Goal: Task Accomplishment & Management: Use online tool/utility

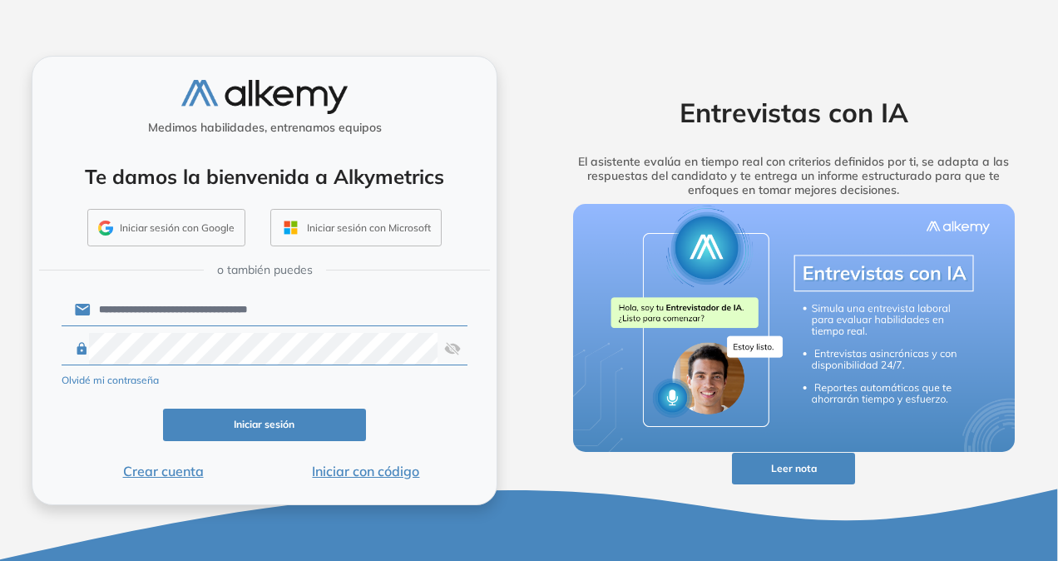
click at [333, 428] on button "Iniciar sesión" at bounding box center [264, 424] width 203 height 32
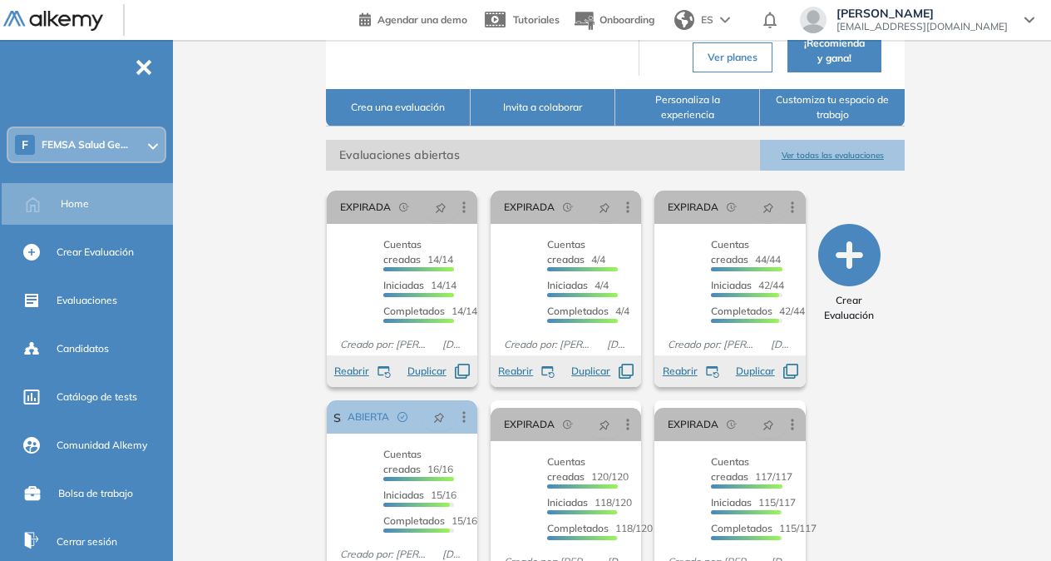
scroll to position [227, 0]
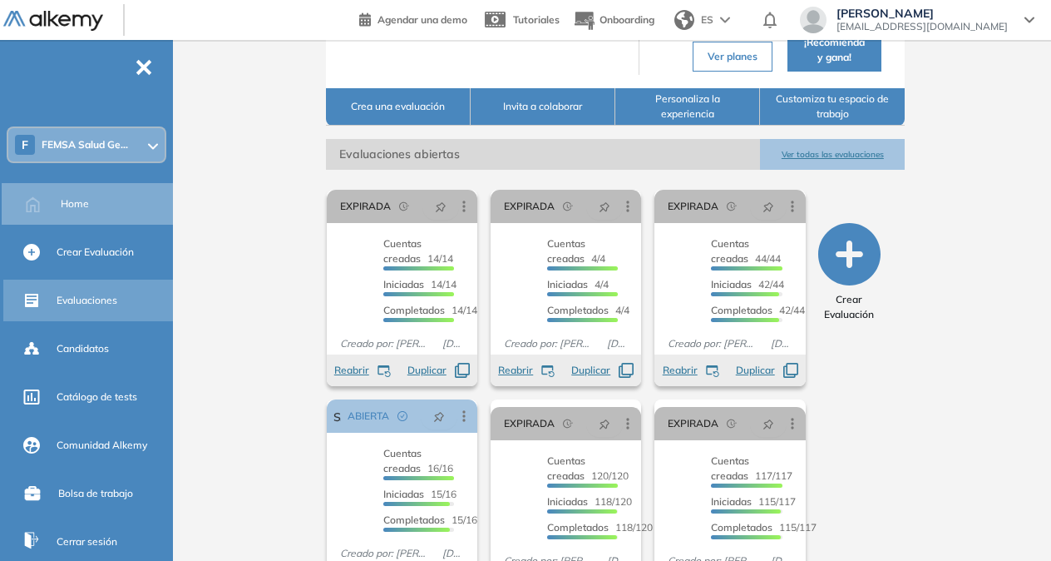
click at [88, 319] on div "Evaluaciones" at bounding box center [89, 300] width 173 height 42
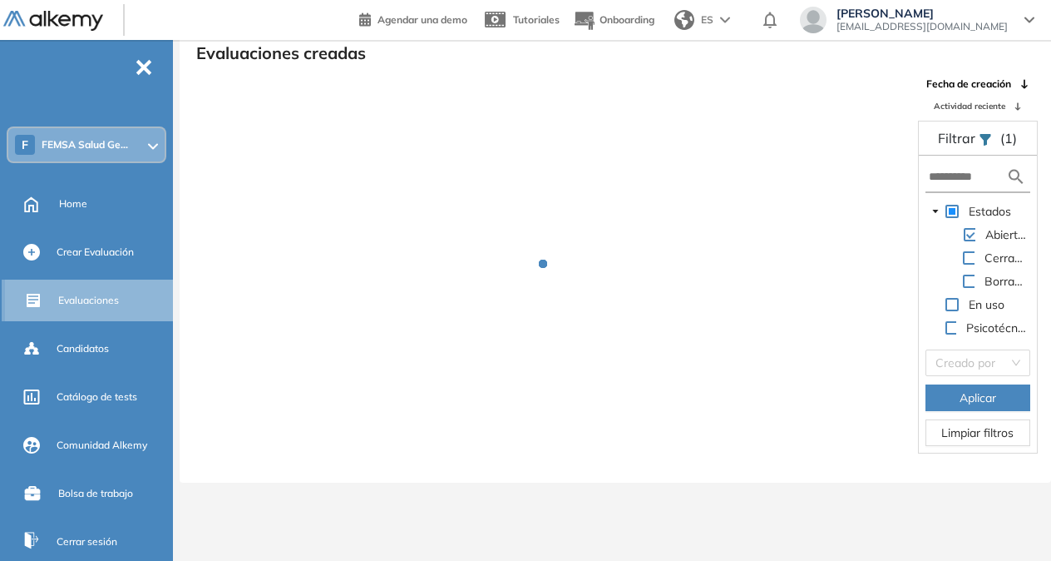
scroll to position [40, 0]
click at [88, 319] on div "Evaluaciones" at bounding box center [91, 300] width 173 height 42
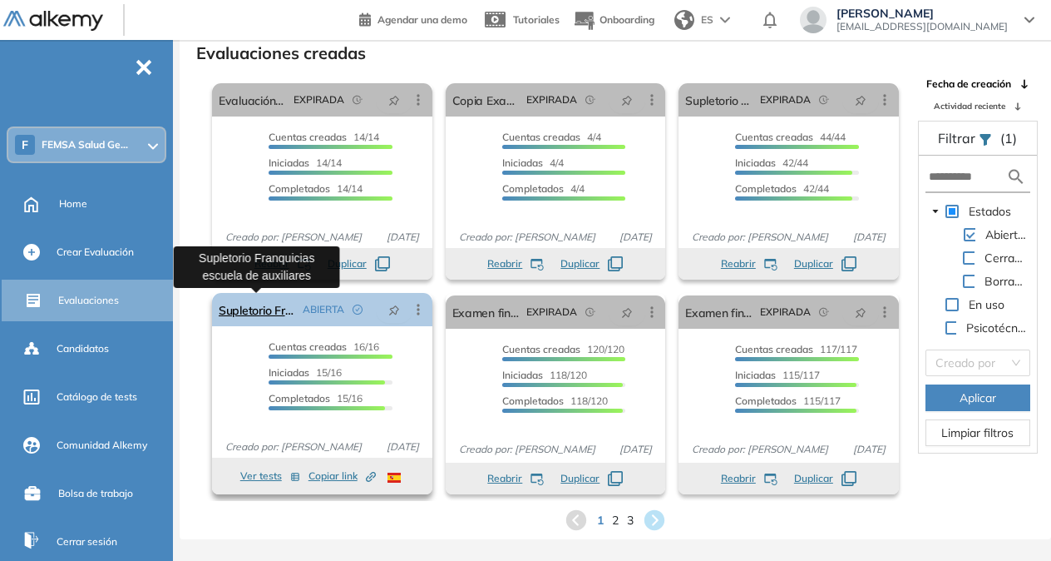
click at [241, 314] on link "Supletorio Franquicias escuela de auxiliares" at bounding box center [257, 309] width 77 height 33
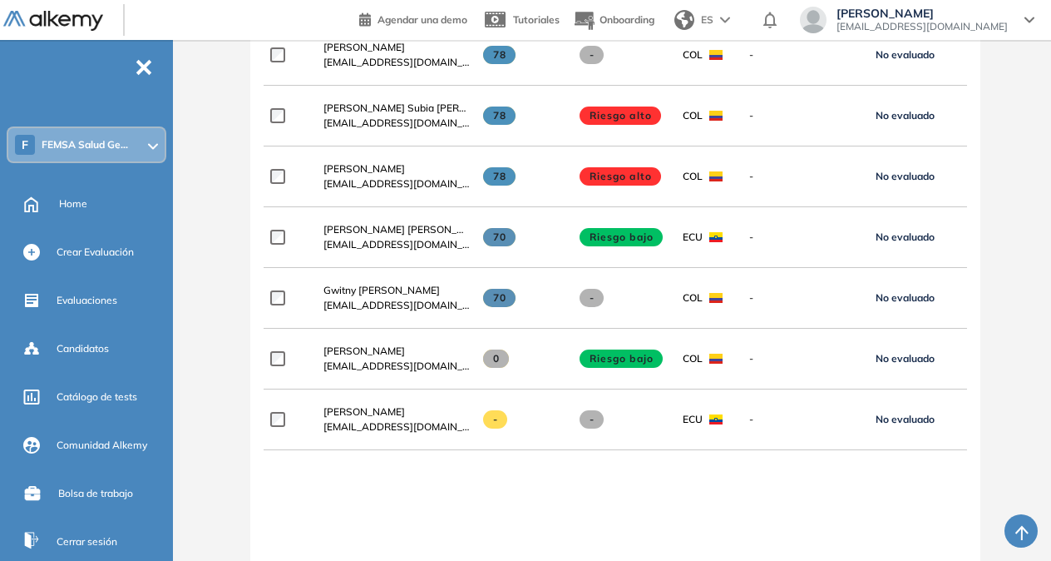
scroll to position [1173, 0]
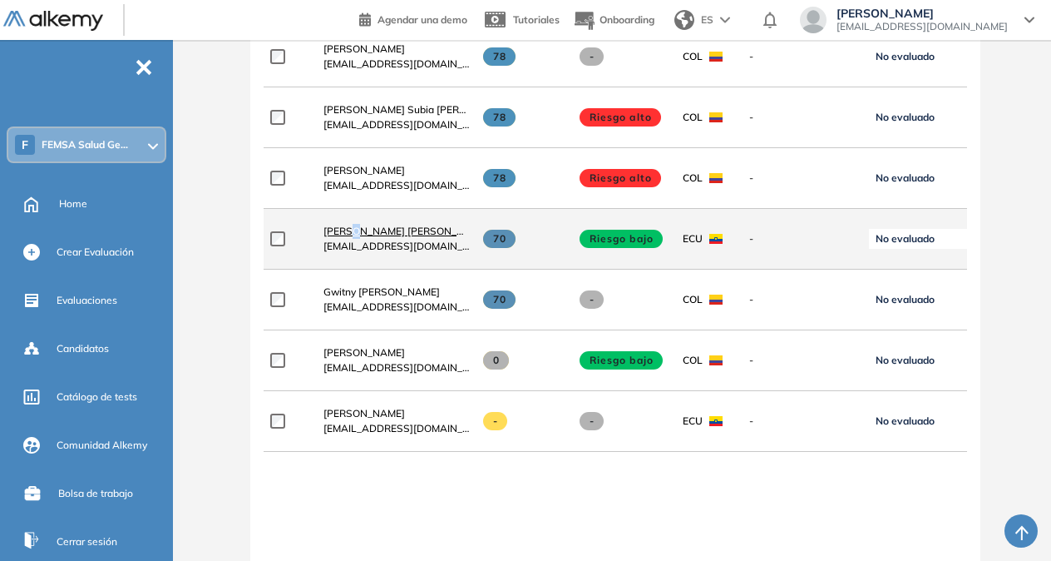
drag, startPoint x: 354, startPoint y: 223, endPoint x: 361, endPoint y: 232, distance: 11.3
click at [361, 232] on div "Guamangate Elsa Marlene Quishpe quishpeelsa21@gmail.com" at bounding box center [390, 238] width 160 height 57
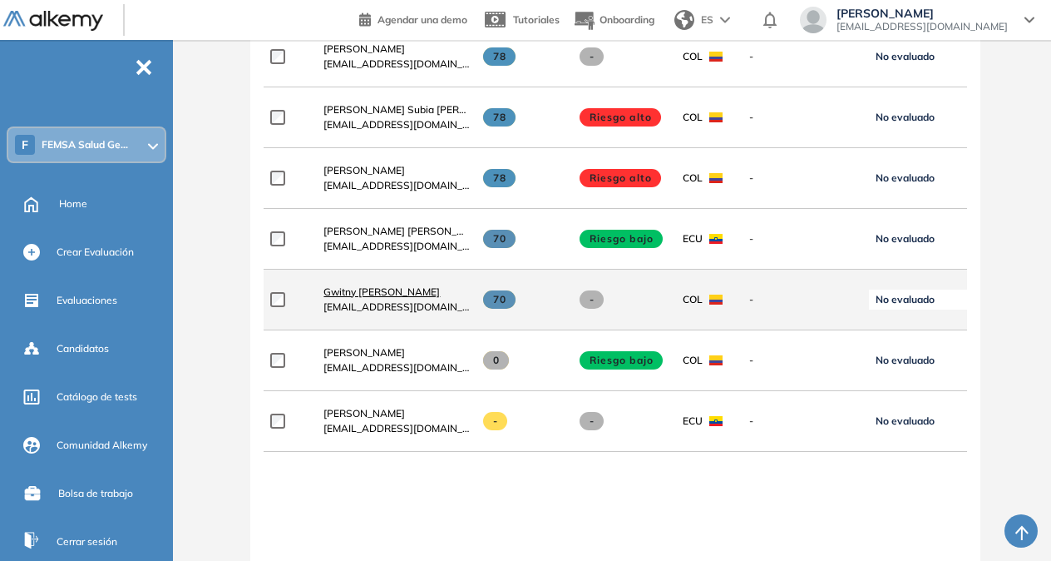
click at [440, 293] on span "Gwitny Daniela Herrera Cartagena" at bounding box center [382, 291] width 116 height 12
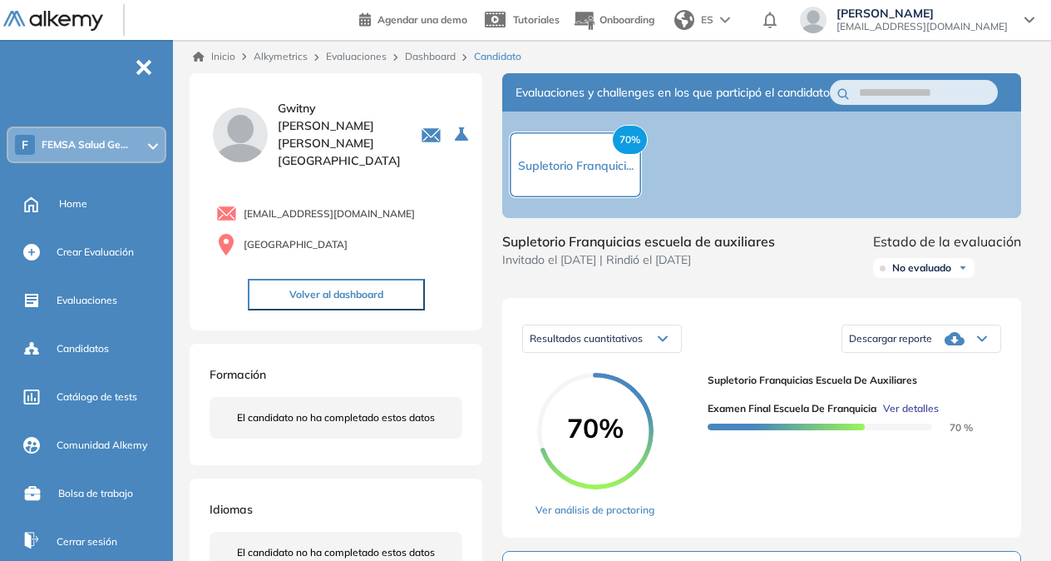
click at [948, 274] on span "No evaluado" at bounding box center [921, 267] width 59 height 13
click at [432, 58] on link "Dashboard" at bounding box center [430, 56] width 51 height 12
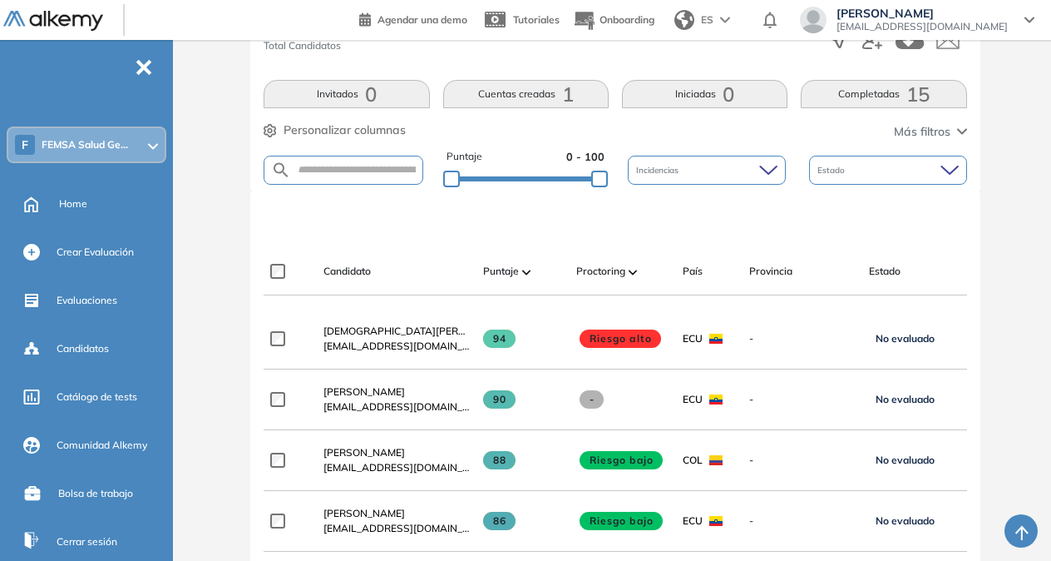
scroll to position [342, 0]
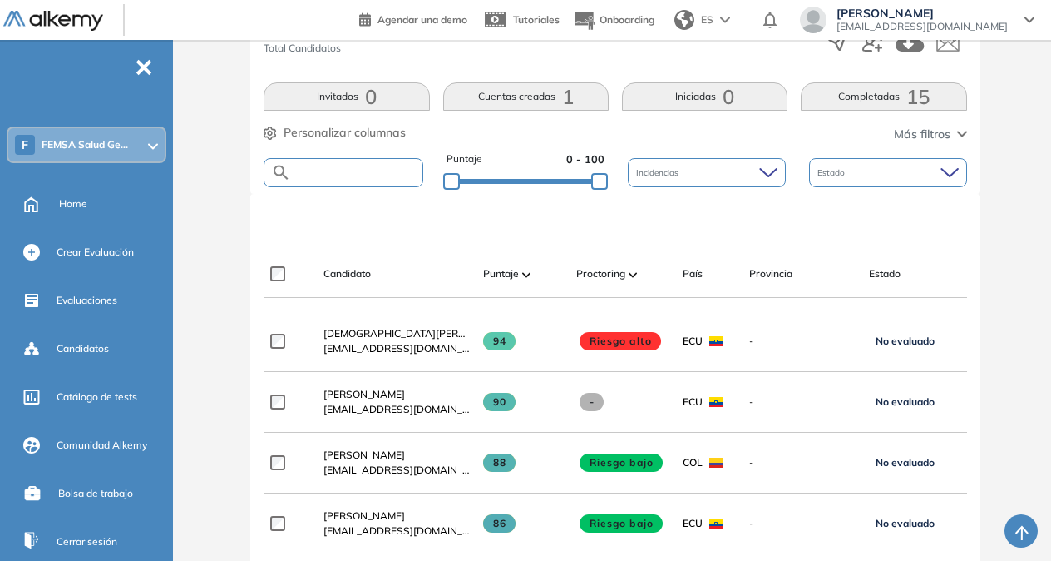
click at [364, 168] on input "text" at bounding box center [356, 172] width 131 height 12
type input "*****"
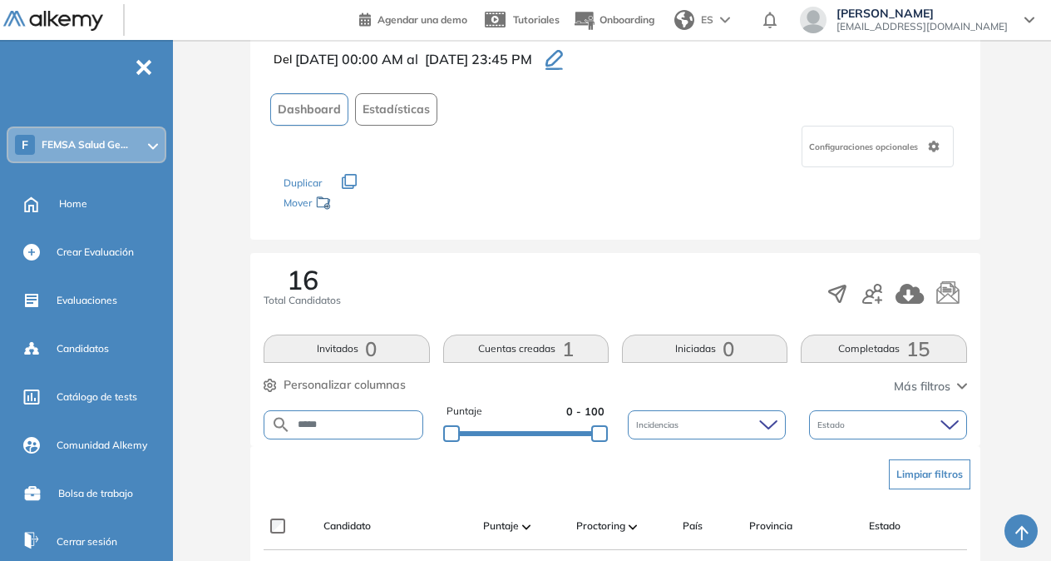
scroll to position [384, 0]
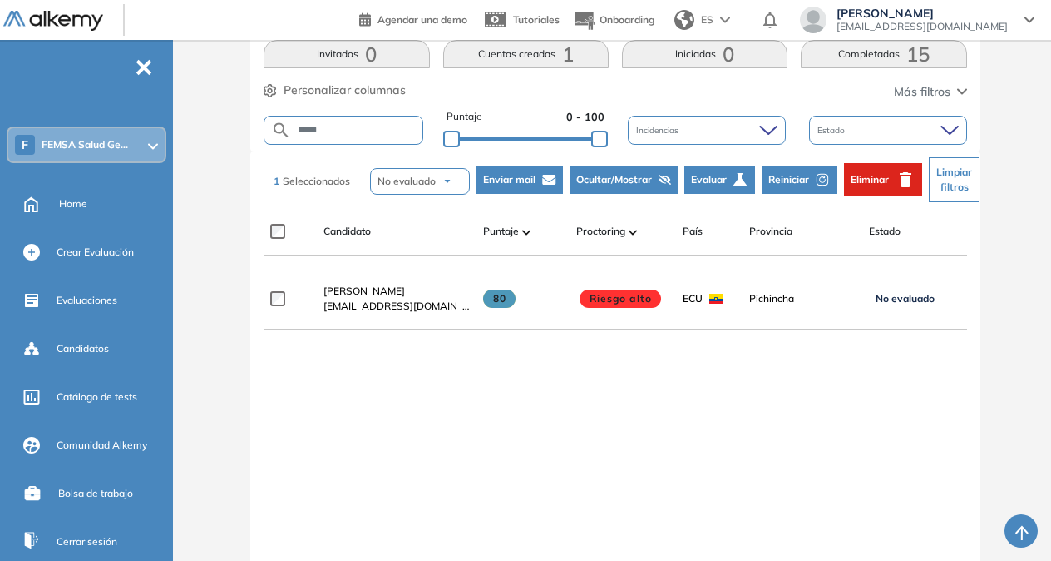
click at [882, 178] on span "Eliminar" at bounding box center [870, 179] width 38 height 15
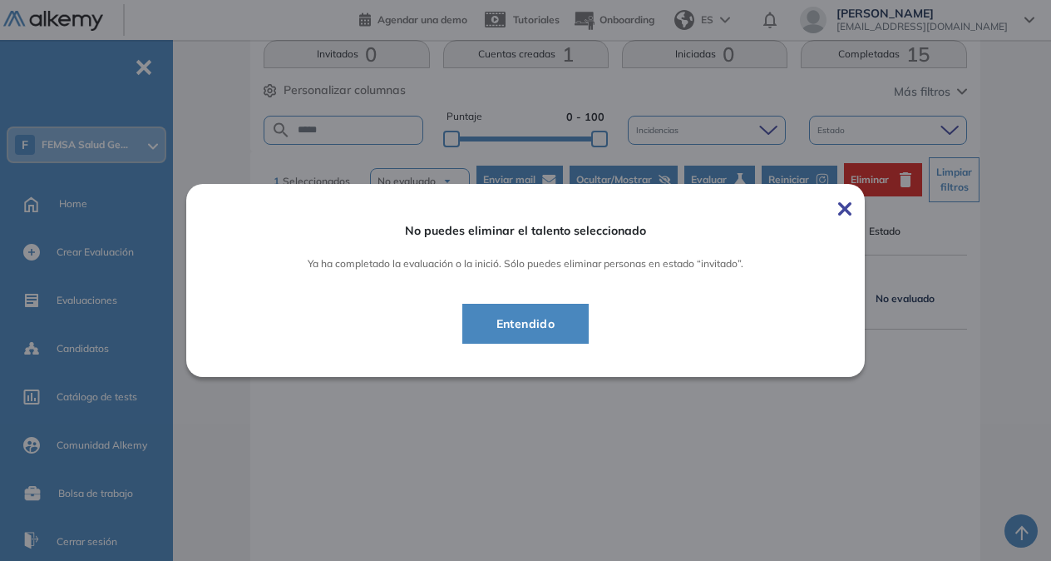
click at [848, 209] on img at bounding box center [844, 208] width 13 height 13
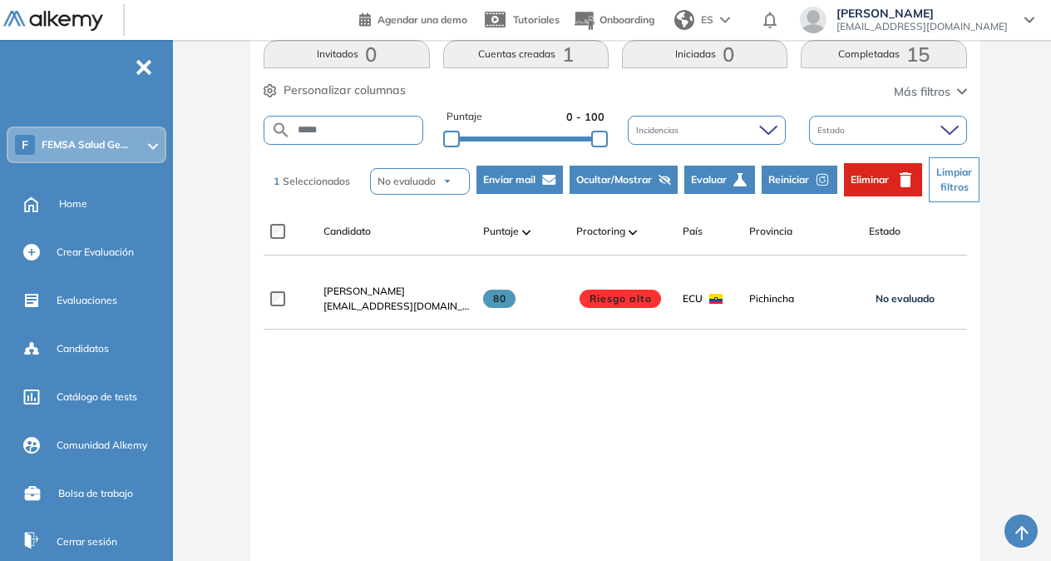
click at [806, 180] on span "Reiniciar" at bounding box center [789, 179] width 41 height 15
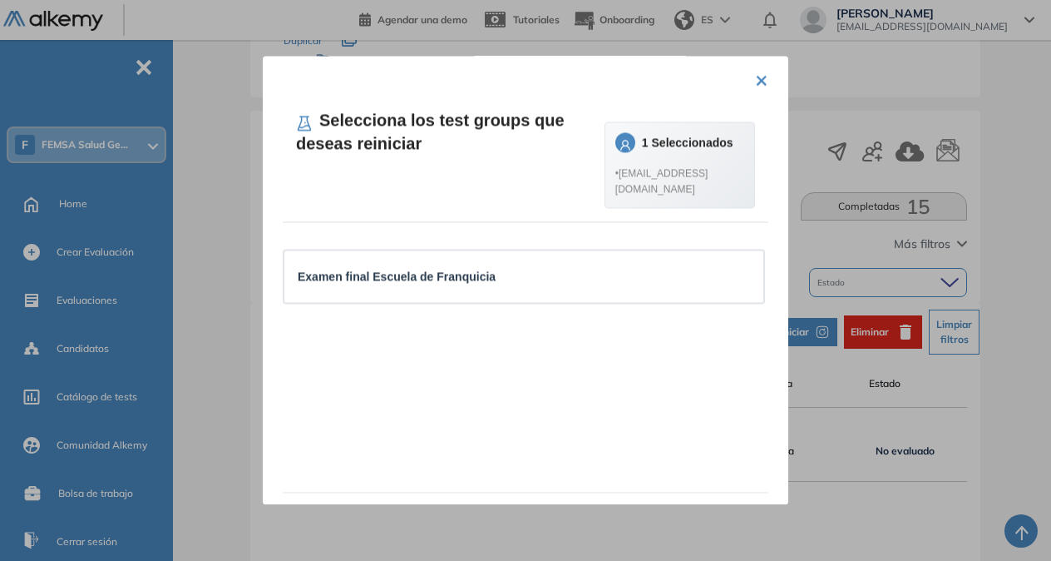
scroll to position [225, 0]
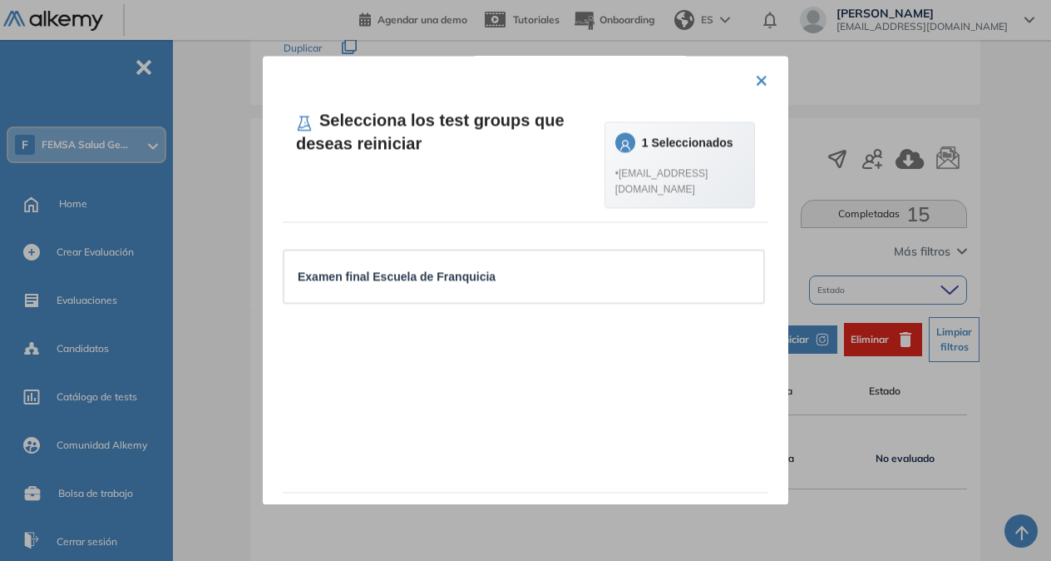
click at [755, 85] on button "×" at bounding box center [761, 78] width 13 height 32
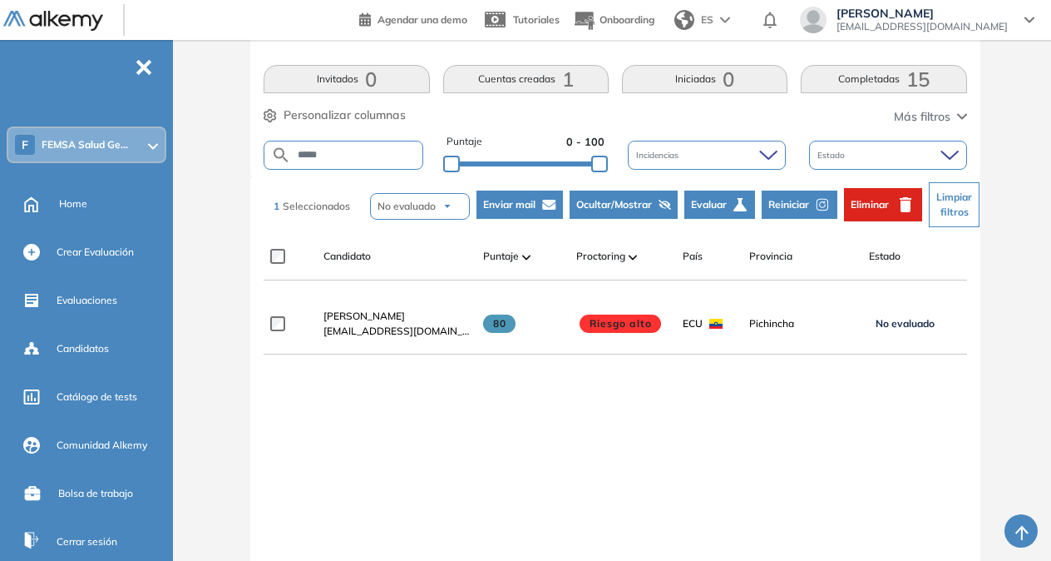
scroll to position [360, 0]
click at [720, 205] on span "Evaluar" at bounding box center [709, 203] width 36 height 15
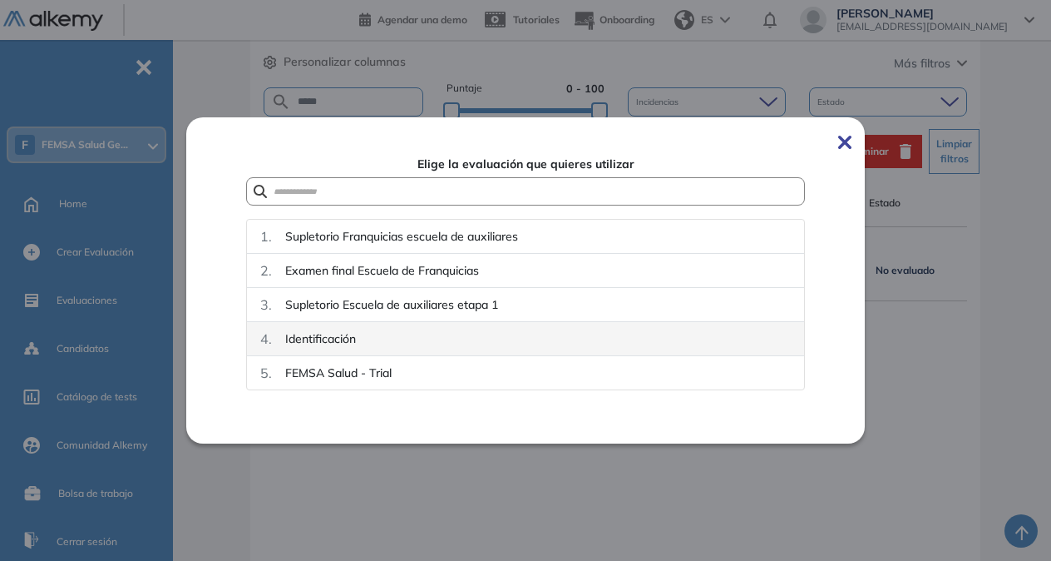
scroll to position [402, 0]
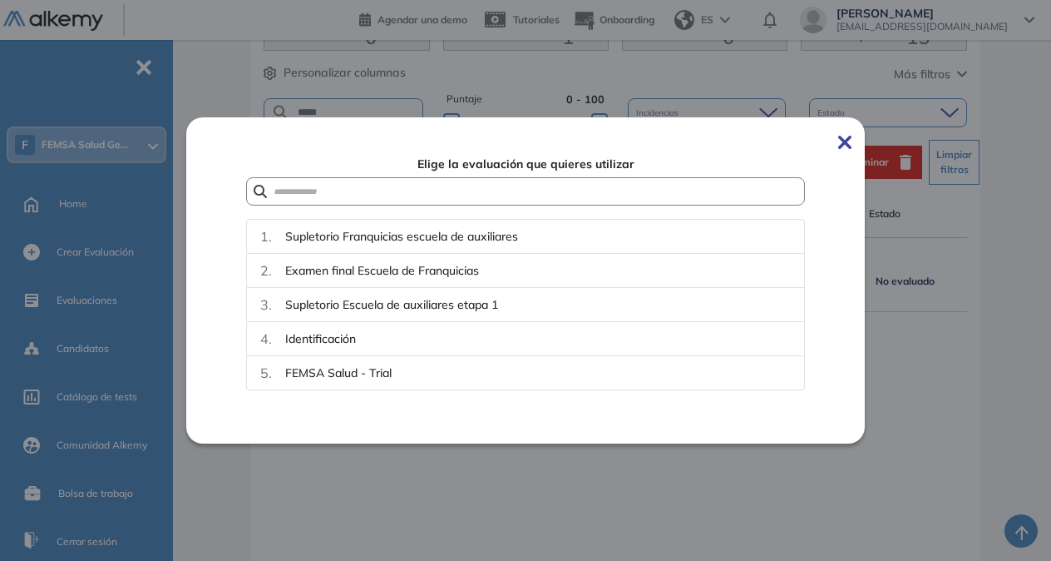
click at [847, 140] on img at bounding box center [844, 142] width 13 height 13
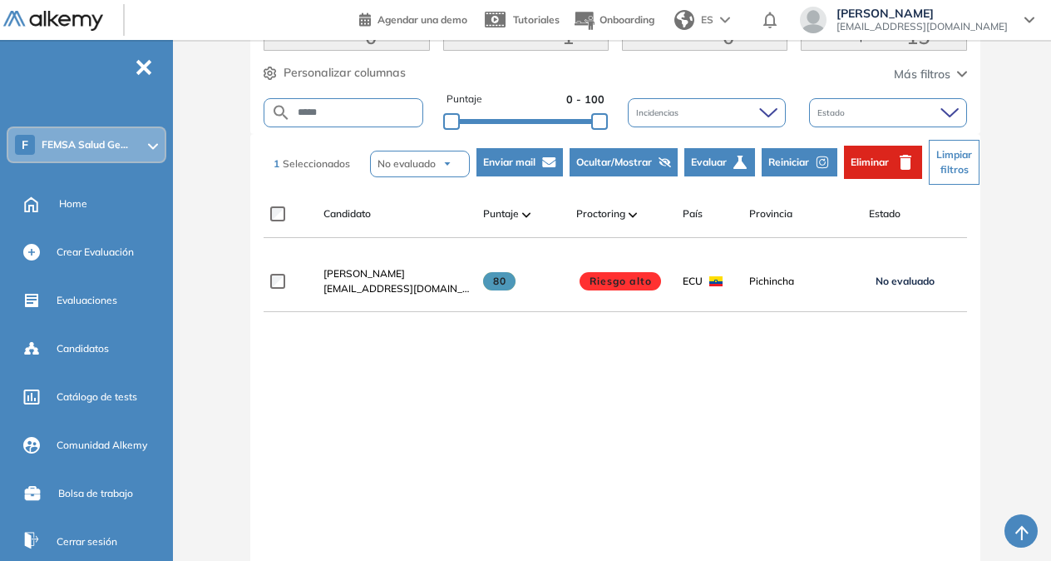
click at [442, 162] on img "button" at bounding box center [447, 164] width 10 height 10
click at [413, 230] on li "Evaluado" at bounding box center [400, 236] width 49 height 22
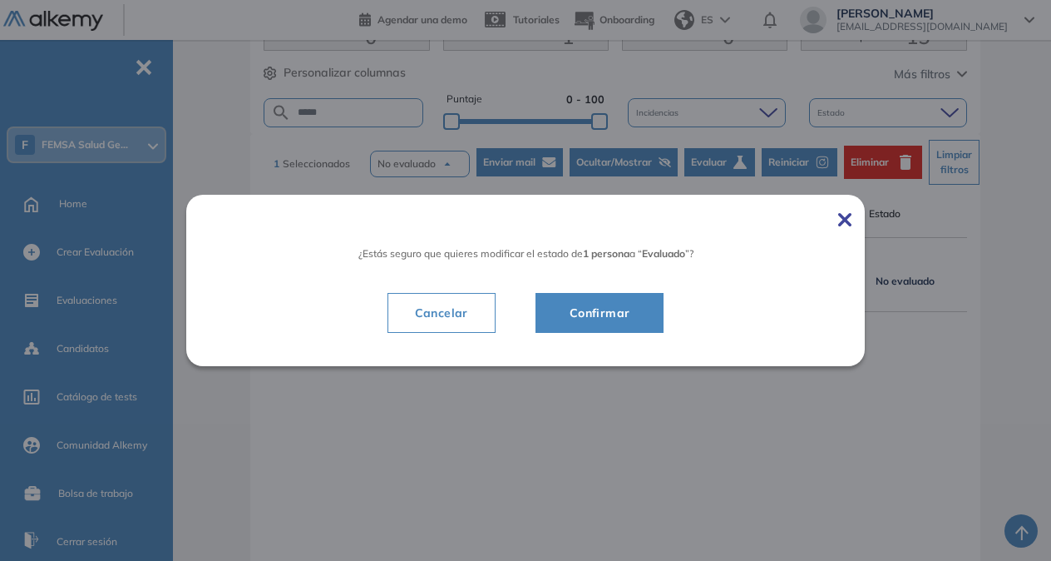
click at [844, 225] on div "¿Estás seguro que quieres modificar el estado de 1 persona a “ Evaluado ”? Canc…" at bounding box center [525, 280] width 679 height 171
click at [852, 223] on img at bounding box center [844, 219] width 13 height 13
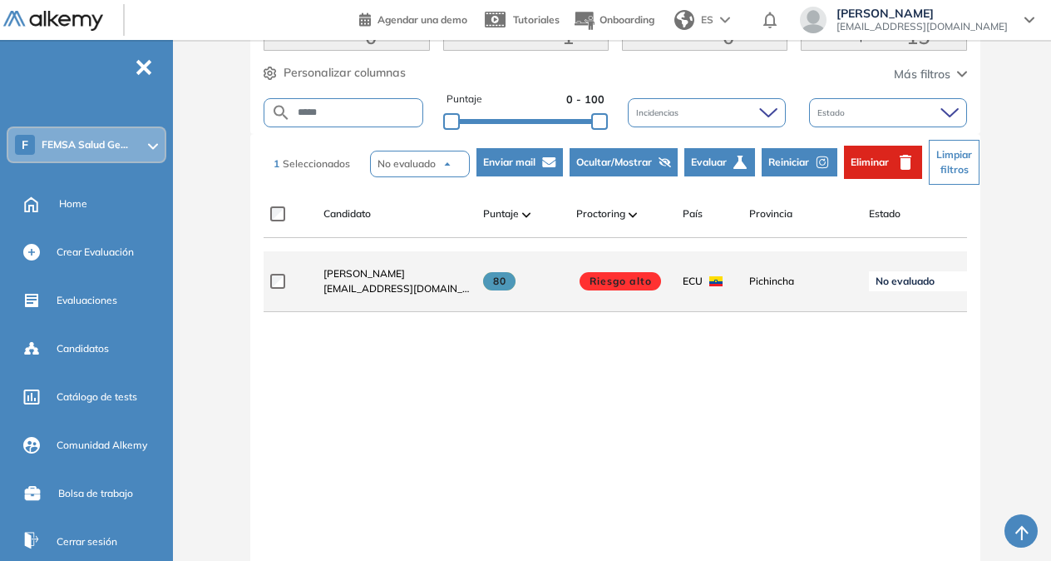
click at [378, 288] on span "susyduartediaz@gmail.com" at bounding box center [397, 288] width 146 height 15
click at [359, 279] on span "Susana Mabel Duarte Díaz" at bounding box center [365, 273] width 82 height 12
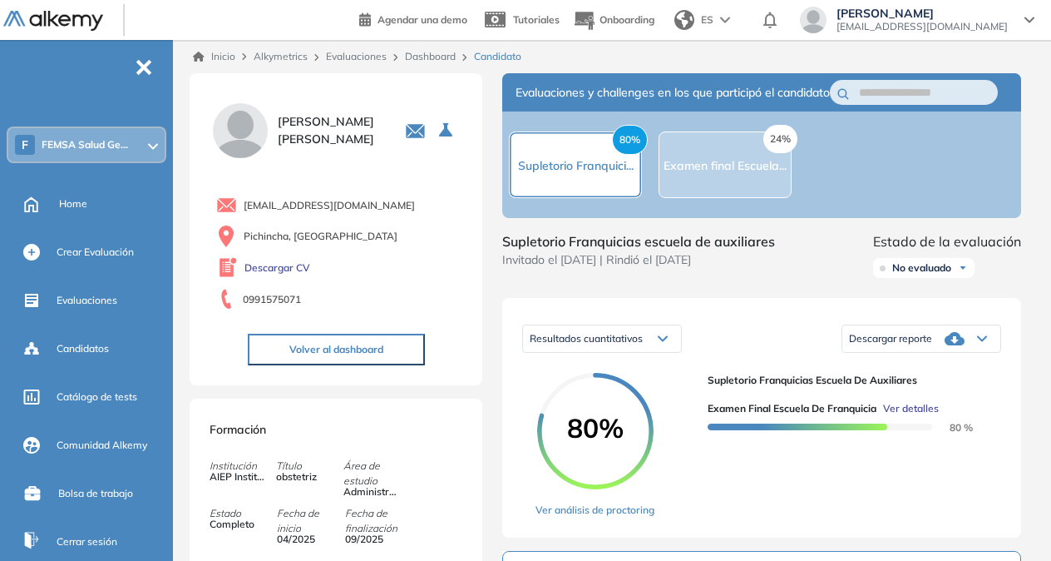
click at [703, 269] on span "Invitado el 29/08/2025 | Rindió el 29/08/2025" at bounding box center [638, 259] width 273 height 17
click at [917, 274] on span "No evaluado" at bounding box center [921, 267] width 59 height 13
click at [716, 187] on div "24% Examen final Escuela..." at bounding box center [725, 164] width 133 height 67
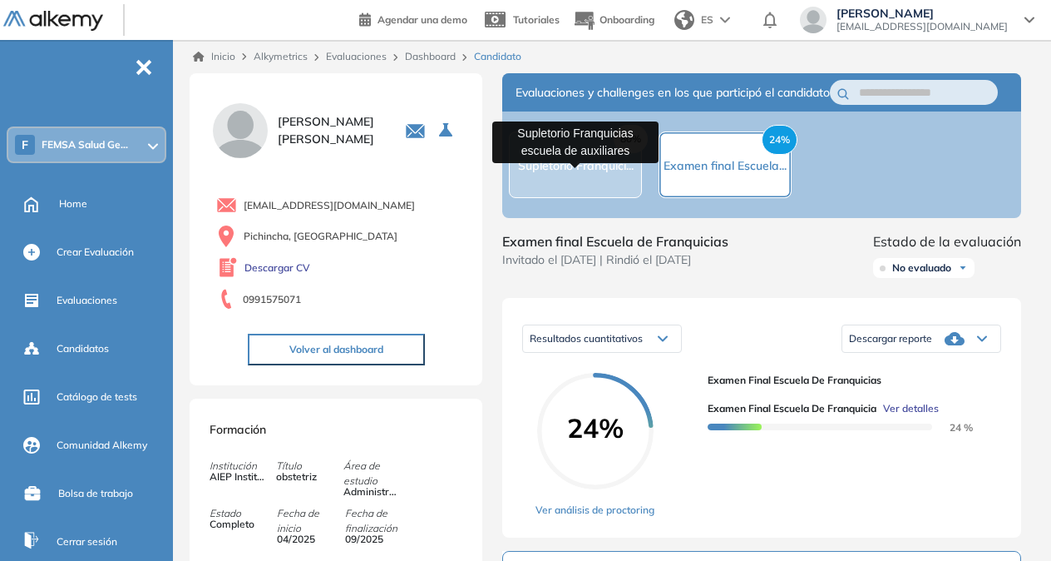
click at [595, 173] on span "Supletorio Franquici..." at bounding box center [576, 165] width 116 height 15
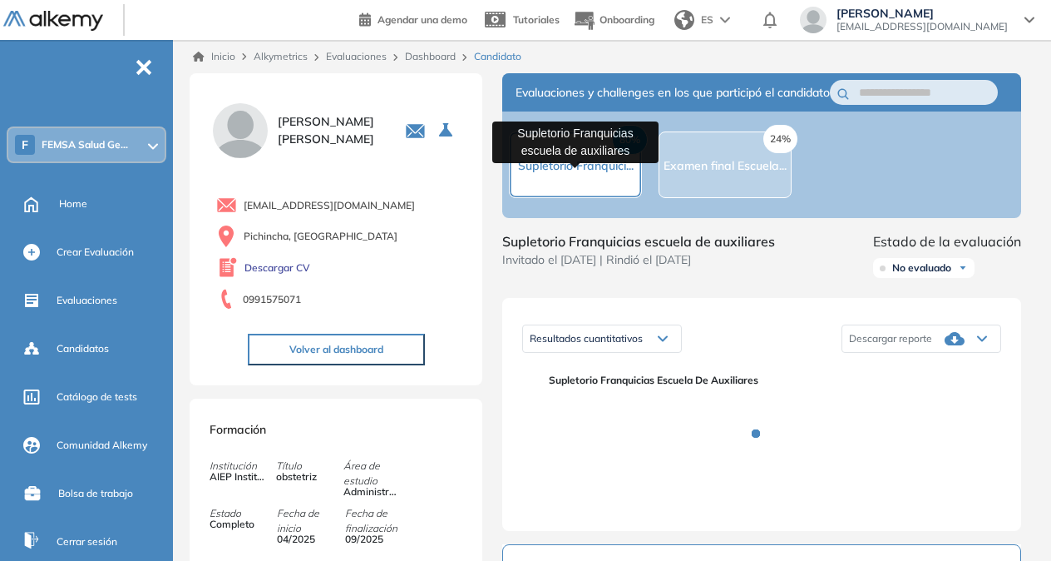
click at [595, 173] on span "Supletorio Franquici..." at bounding box center [576, 165] width 116 height 15
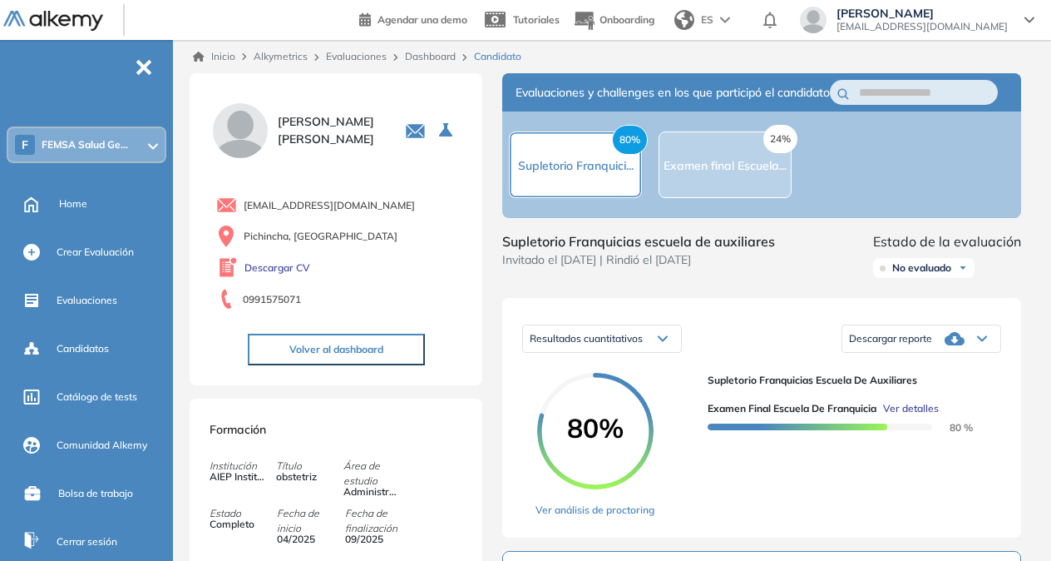
click at [994, 355] on div "Descargar reporte" at bounding box center [922, 338] width 158 height 33
click at [759, 337] on div "Resultados cuantitativos Resultados cuantitativos Descargar reporte Descargar i…" at bounding box center [761, 339] width 479 height 42
click at [427, 58] on link "Dashboard" at bounding box center [430, 56] width 51 height 12
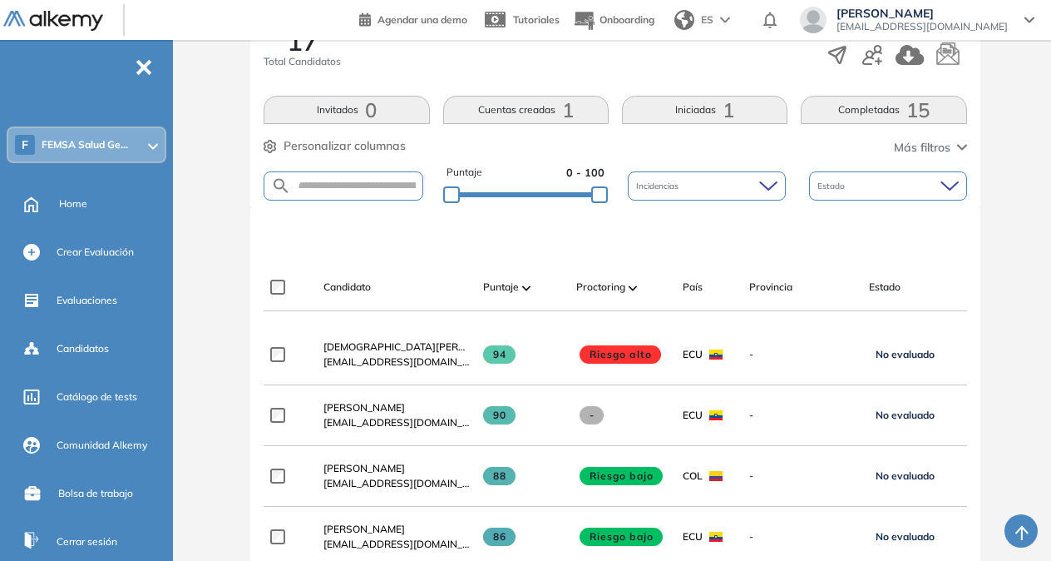
scroll to position [328, 0]
click at [370, 185] on input "text" at bounding box center [356, 186] width 131 height 12
click at [364, 185] on input "text" at bounding box center [356, 186] width 131 height 12
type input "*"
type input "*****"
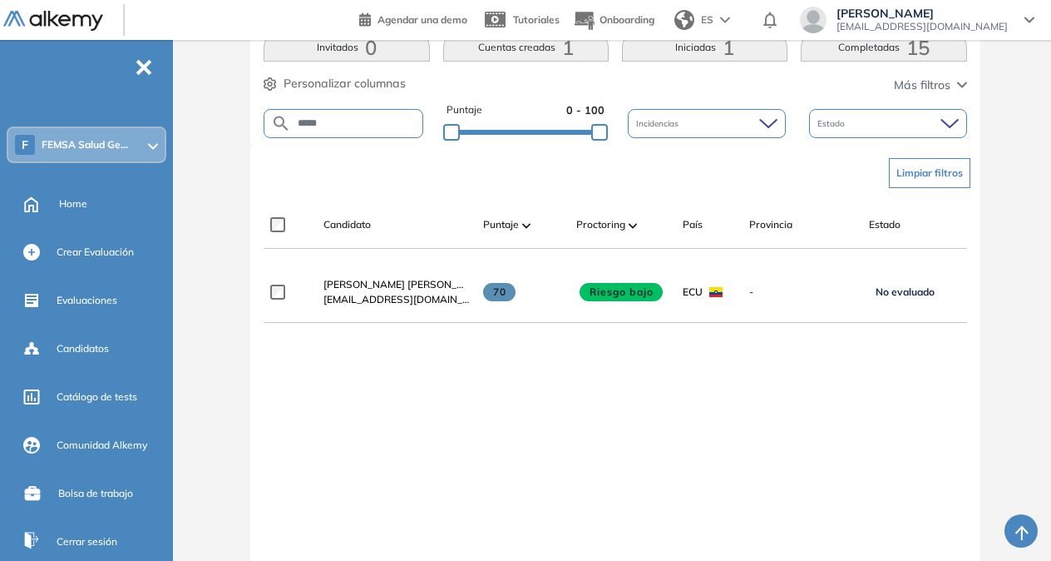
scroll to position [393, 0]
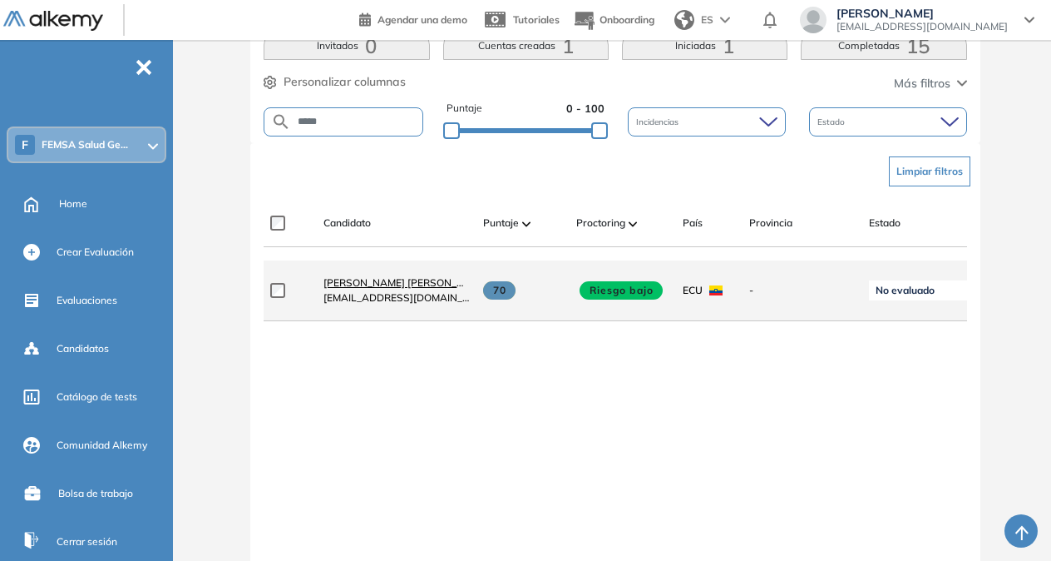
click at [399, 289] on span "Guamangate Elsa Marlene Quishpe" at bounding box center [407, 282] width 166 height 12
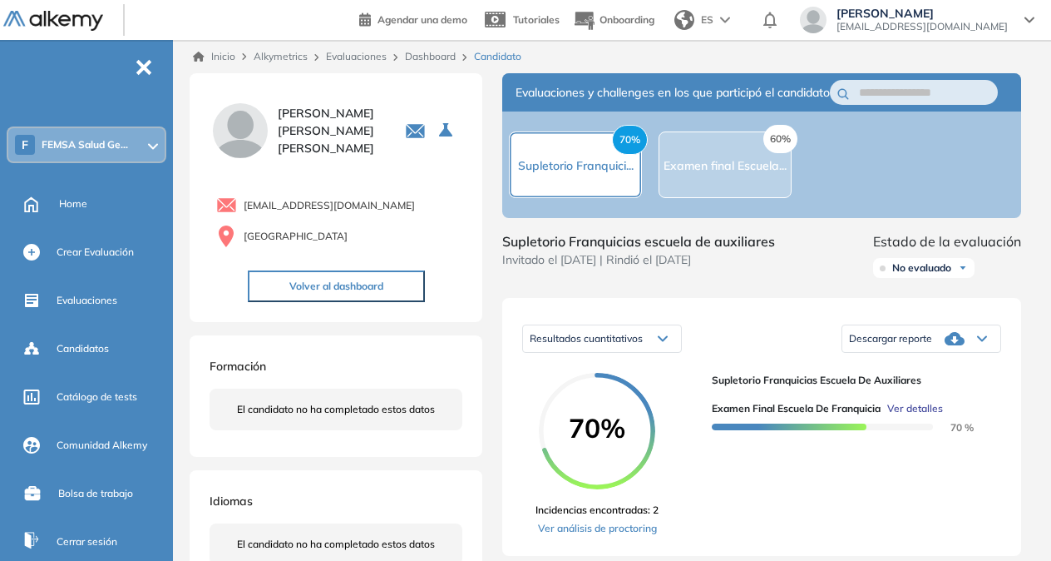
click at [433, 56] on link "Dashboard" at bounding box center [430, 56] width 51 height 12
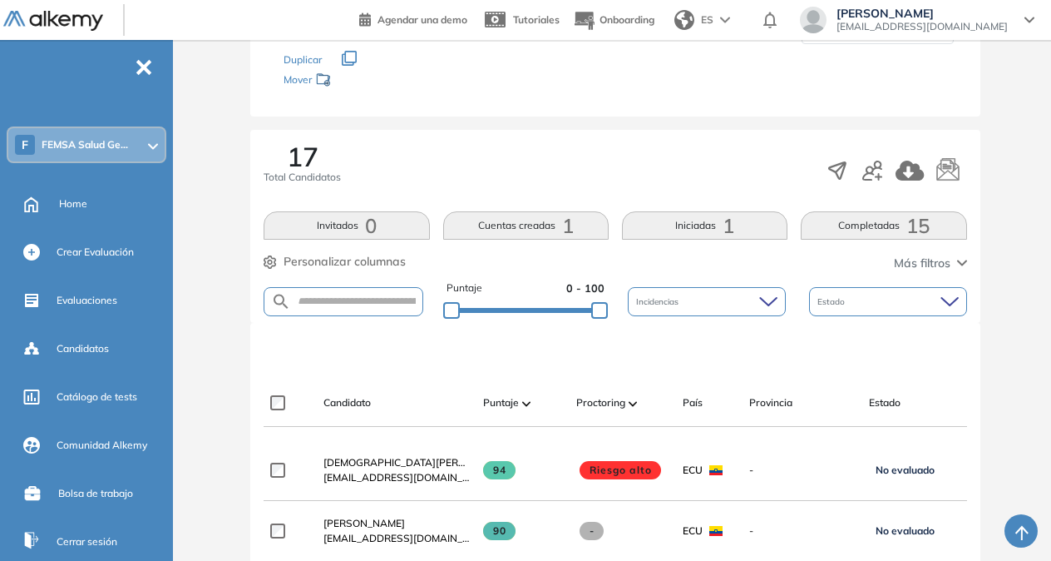
scroll to position [217, 0]
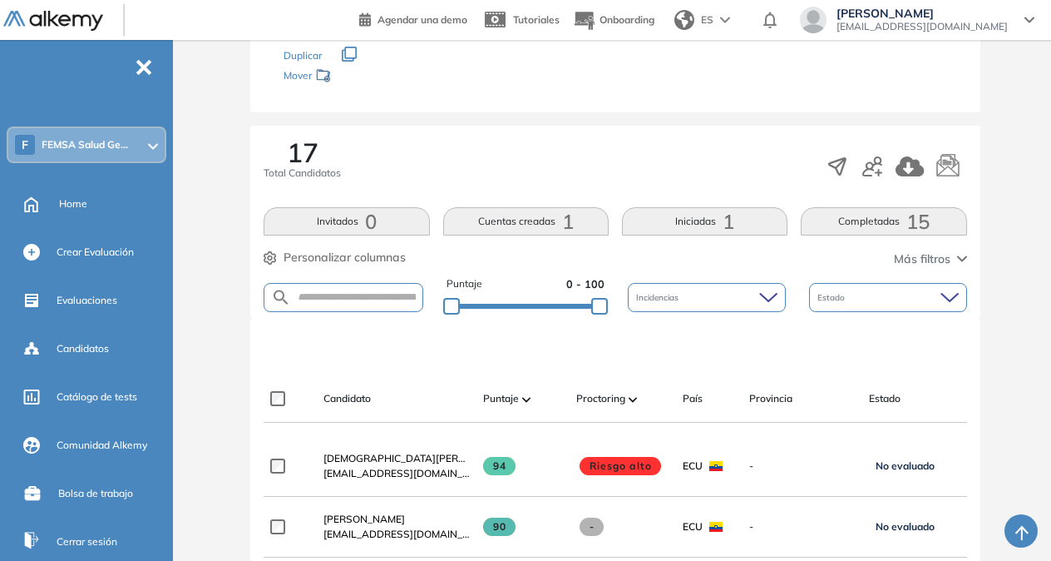
click at [403, 311] on div "Puntaje 0 - 100 Incidencias Estado" at bounding box center [615, 297] width 703 height 42
click at [373, 283] on form at bounding box center [343, 297] width 159 height 29
click at [376, 286] on form at bounding box center [343, 297] width 159 height 29
click at [367, 306] on form at bounding box center [343, 297] width 159 height 29
click at [359, 291] on input "text" at bounding box center [356, 297] width 131 height 12
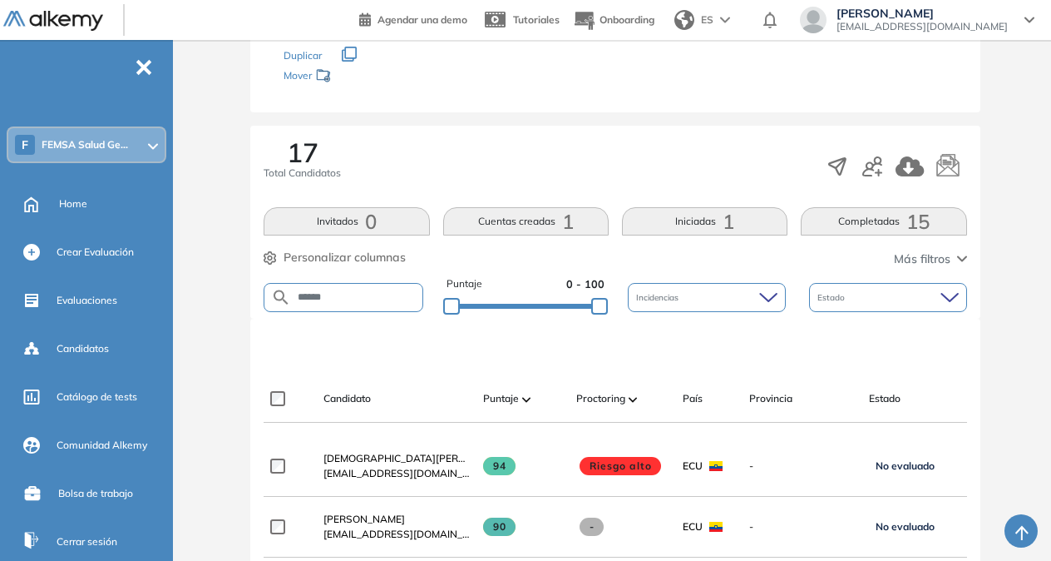
type input "******"
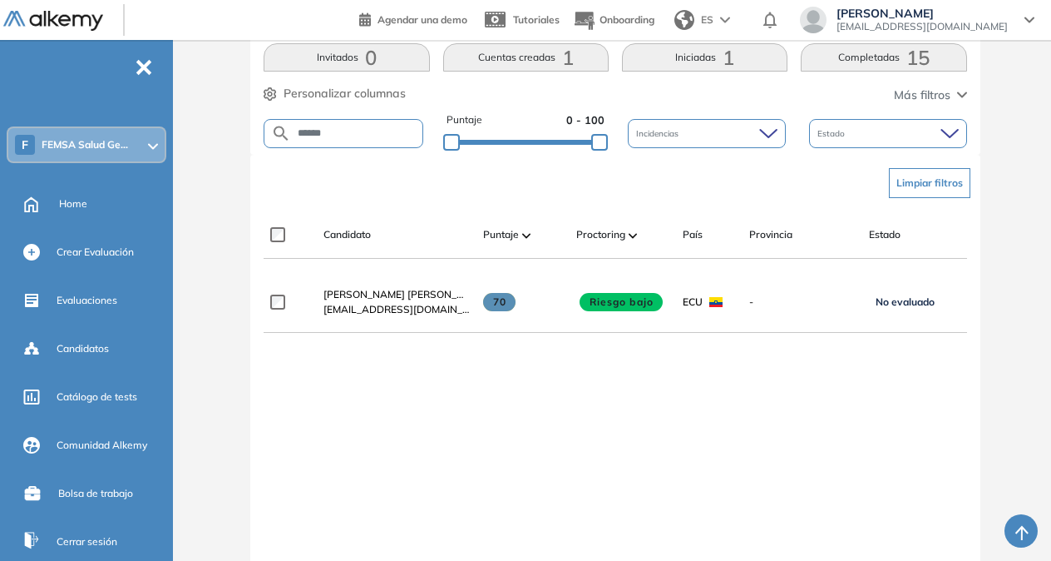
scroll to position [382, 0]
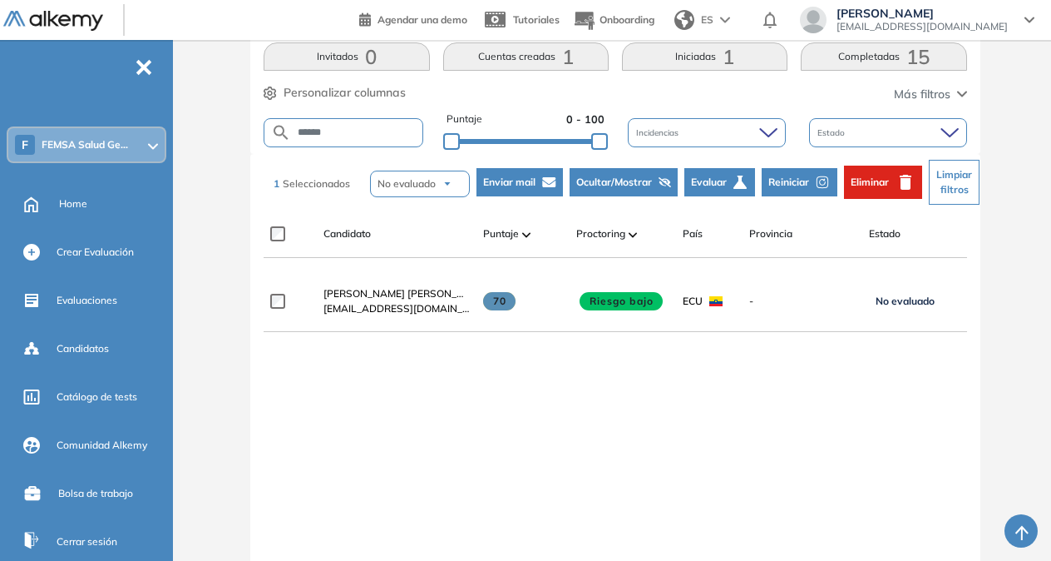
click at [792, 186] on span "Reiniciar" at bounding box center [789, 182] width 41 height 15
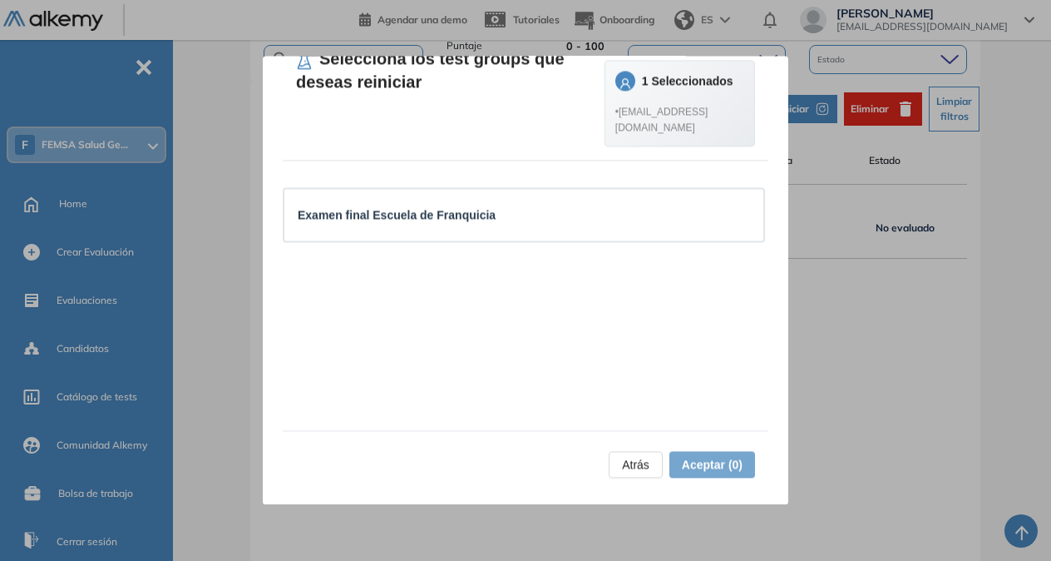
scroll to position [0, 0]
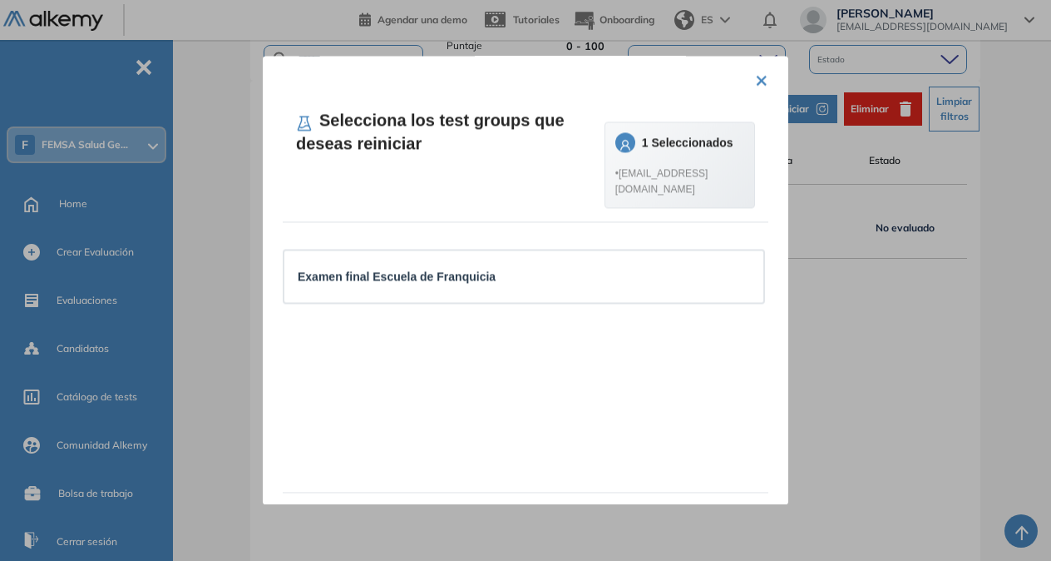
click at [759, 78] on button "×" at bounding box center [761, 78] width 13 height 32
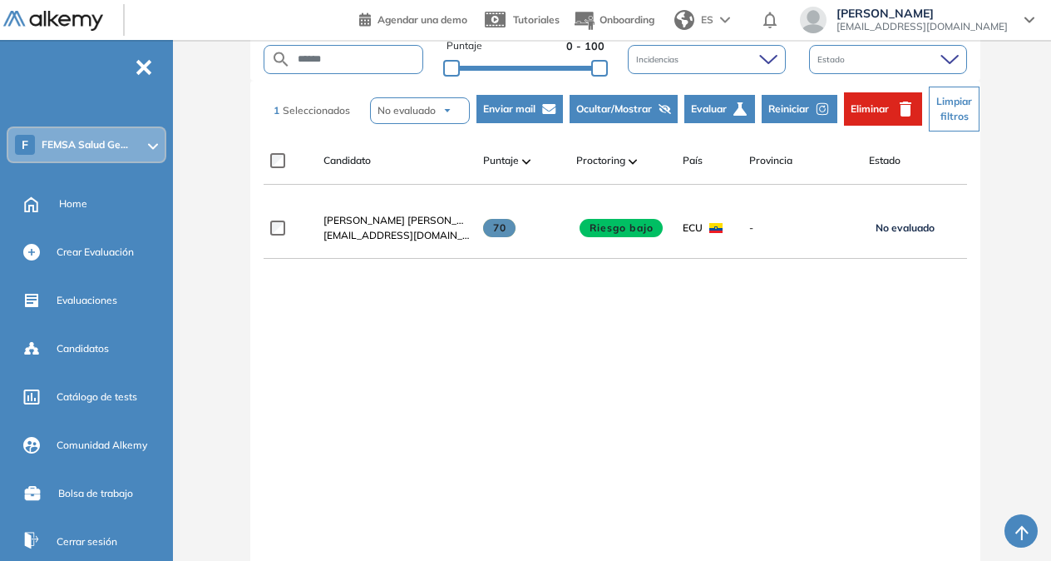
click at [887, 104] on span "Eliminar" at bounding box center [870, 108] width 38 height 15
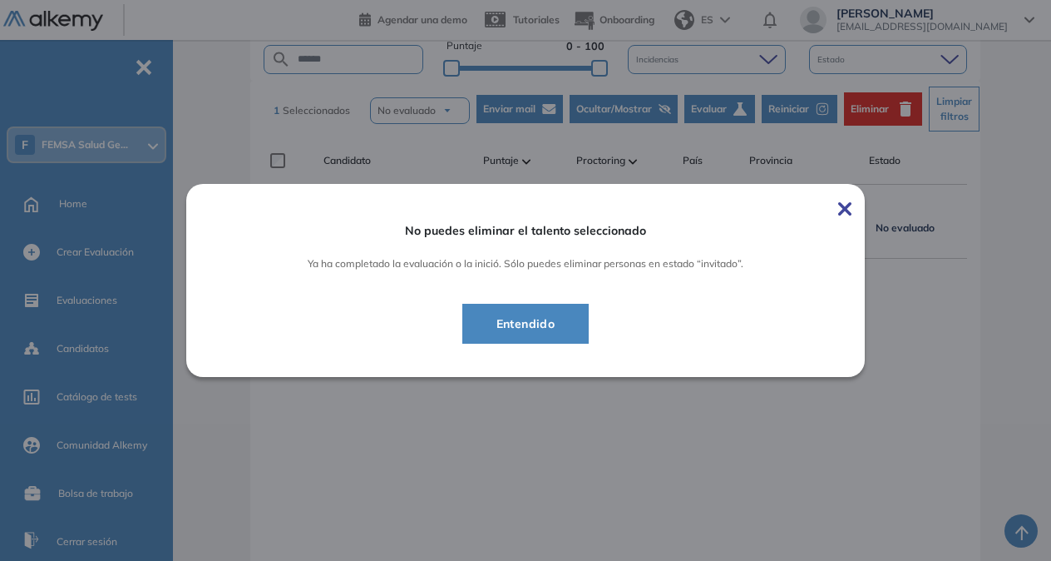
click at [572, 304] on button "Entendido" at bounding box center [525, 324] width 127 height 40
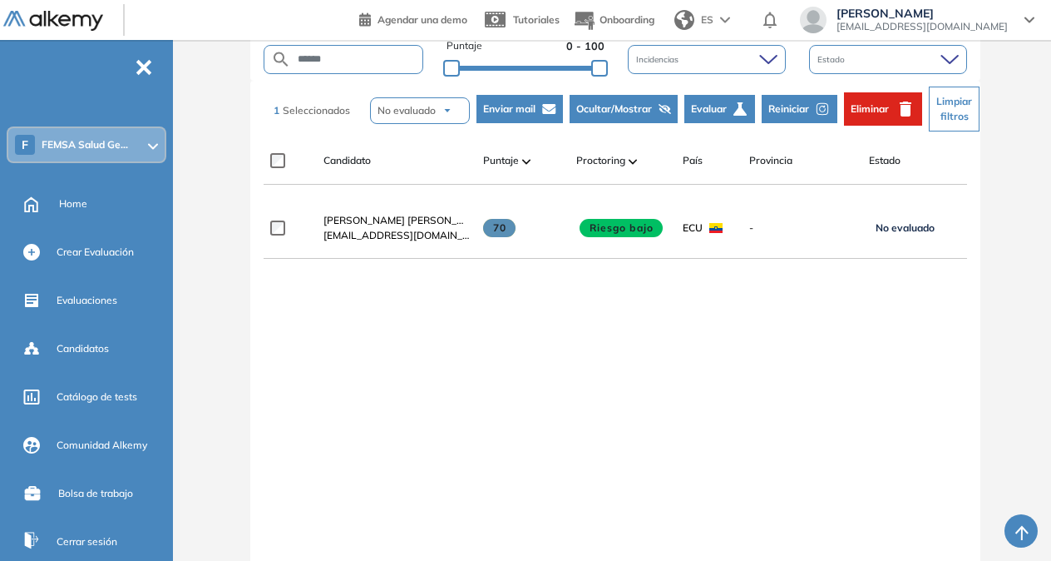
click at [562, 320] on div "**********" at bounding box center [615, 368] width 703 height 340
click at [448, 117] on button "No evaluado" at bounding box center [420, 110] width 100 height 27
click at [523, 312] on div "**********" at bounding box center [615, 368] width 703 height 340
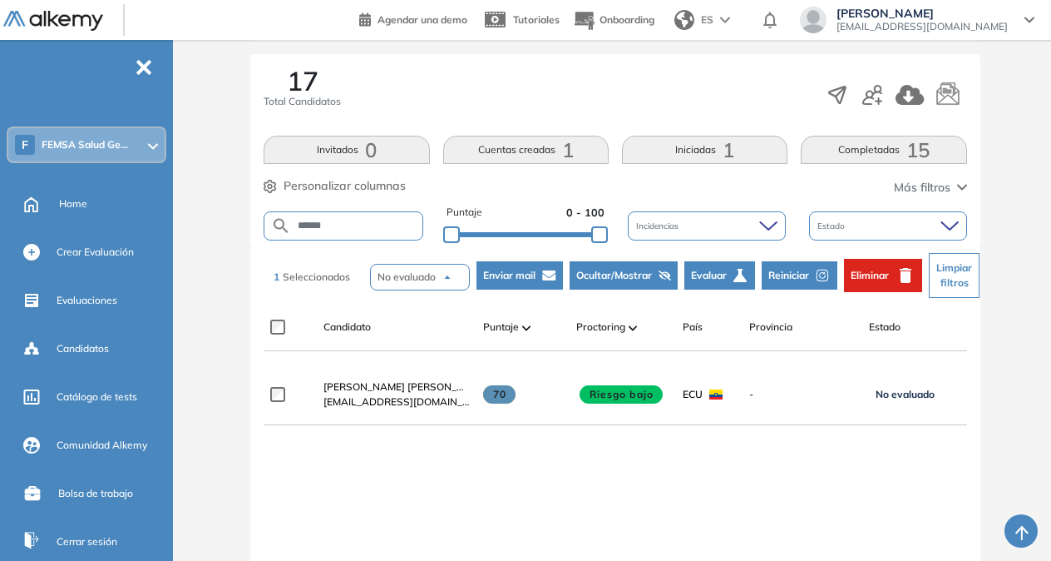
scroll to position [288, 0]
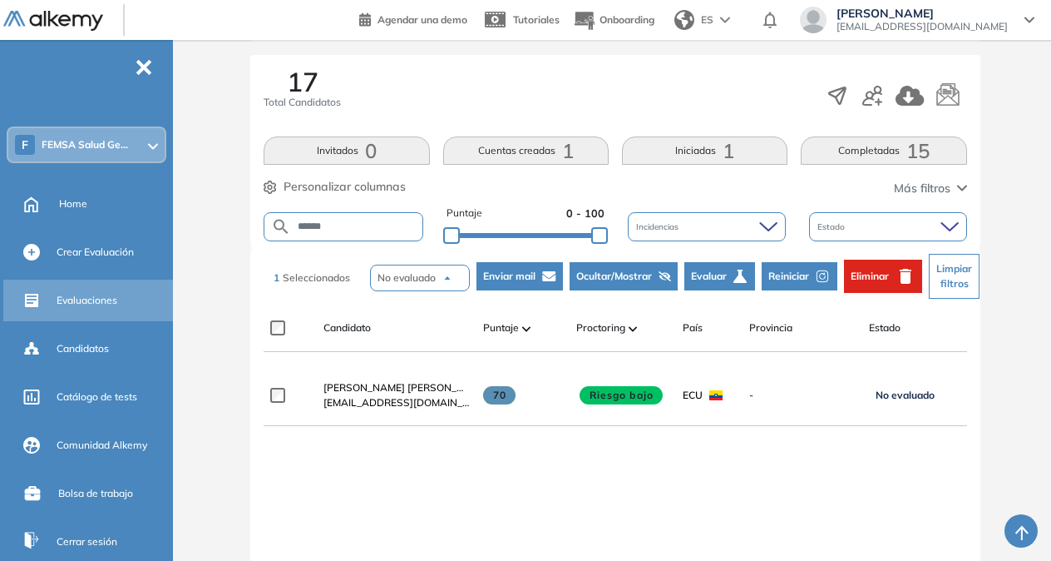
click at [96, 288] on div "Evaluaciones" at bounding box center [113, 300] width 113 height 28
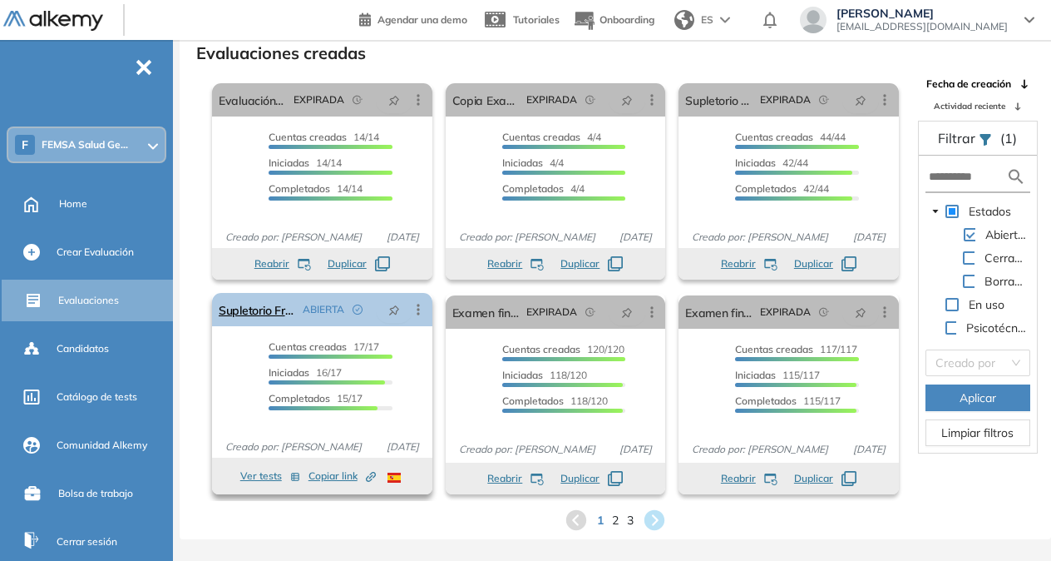
click at [419, 312] on icon at bounding box center [418, 309] width 17 height 17
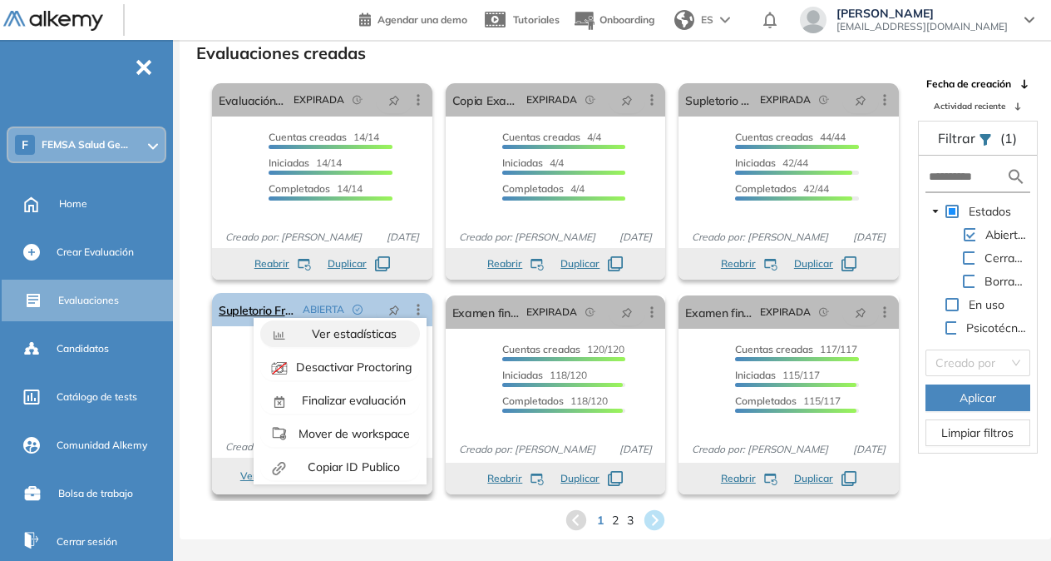
scroll to position [0, 0]
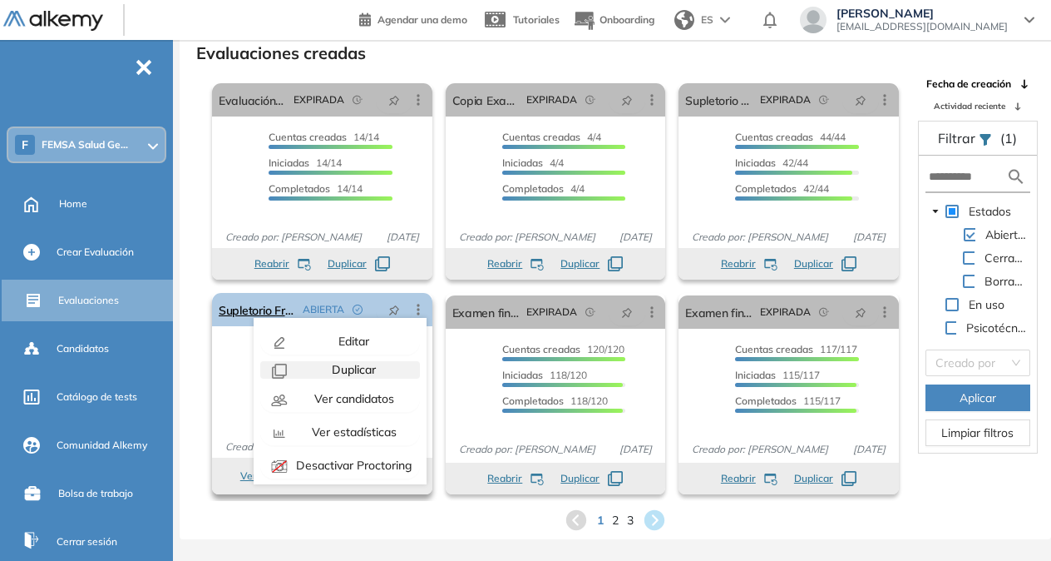
click at [347, 371] on span "Duplicar" at bounding box center [352, 369] width 47 height 15
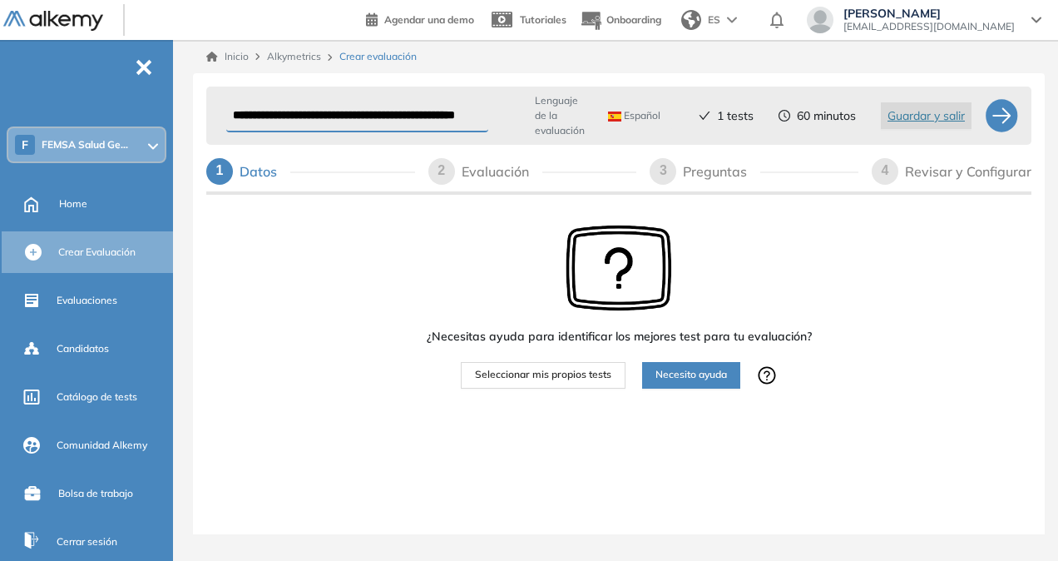
drag, startPoint x: 581, startPoint y: 379, endPoint x: 582, endPoint y: 260, distance: 119.8
click at [582, 260] on div "¿Necesitas ayuda para identificar los mejores test para tu evaluación? Seleccio…" at bounding box center [619, 307] width 385 height 164
click at [487, 173] on div "Evaluación" at bounding box center [502, 171] width 81 height 27
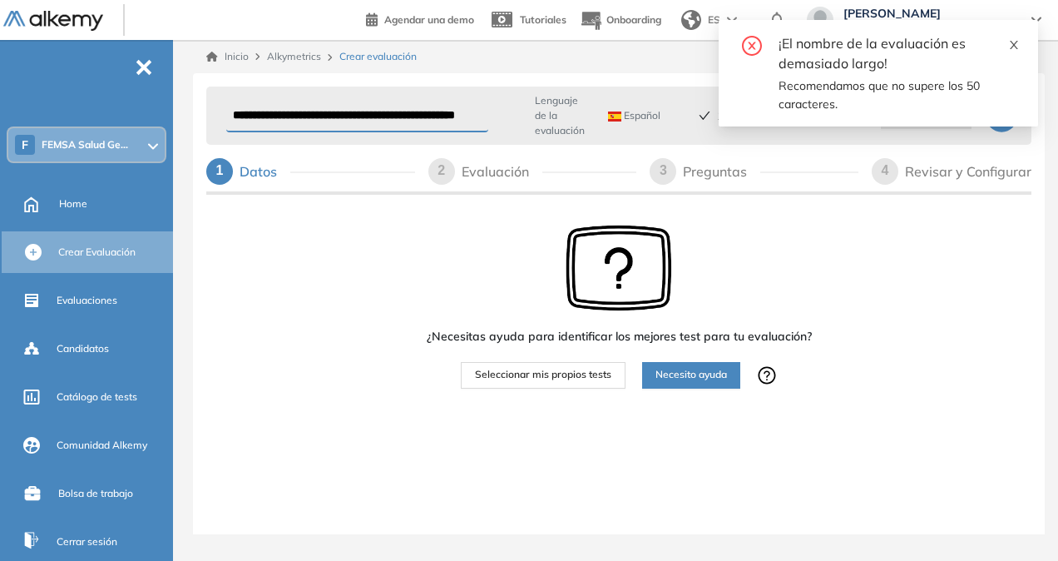
click at [1016, 45] on icon "close" at bounding box center [1014, 45] width 12 height 12
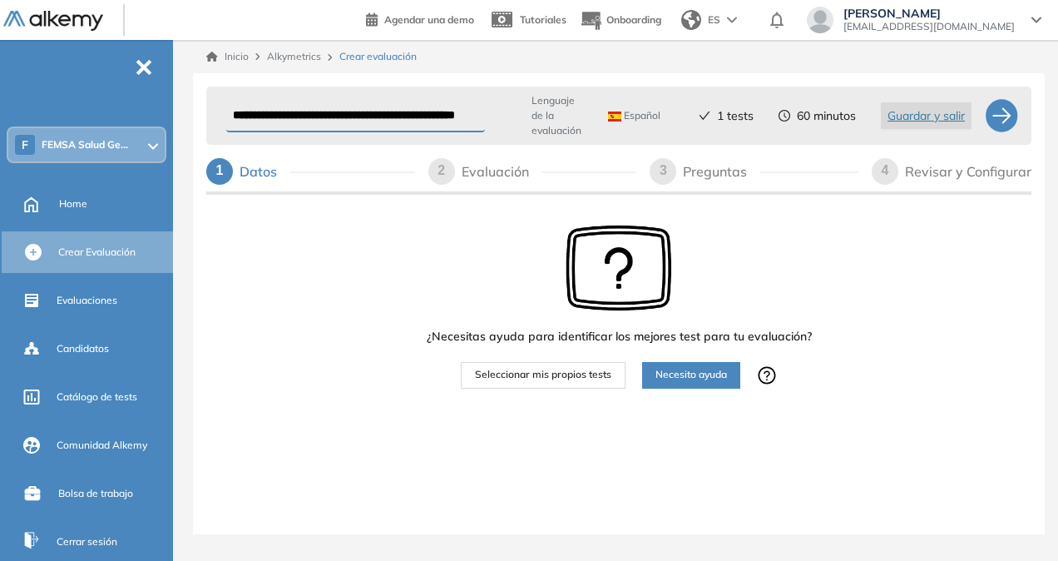
click at [298, 115] on input "**********" at bounding box center [355, 116] width 259 height 32
drag, startPoint x: 359, startPoint y: 113, endPoint x: 128, endPoint y: 149, distance: 234.0
click at [128, 149] on div "**********" at bounding box center [529, 280] width 1058 height 561
type input "**********"
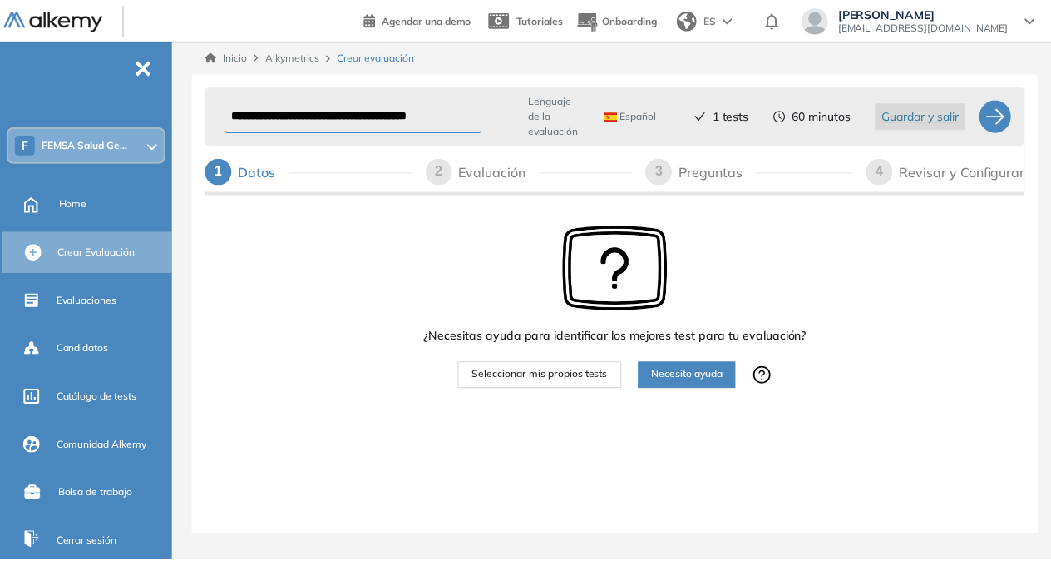
scroll to position [0, 0]
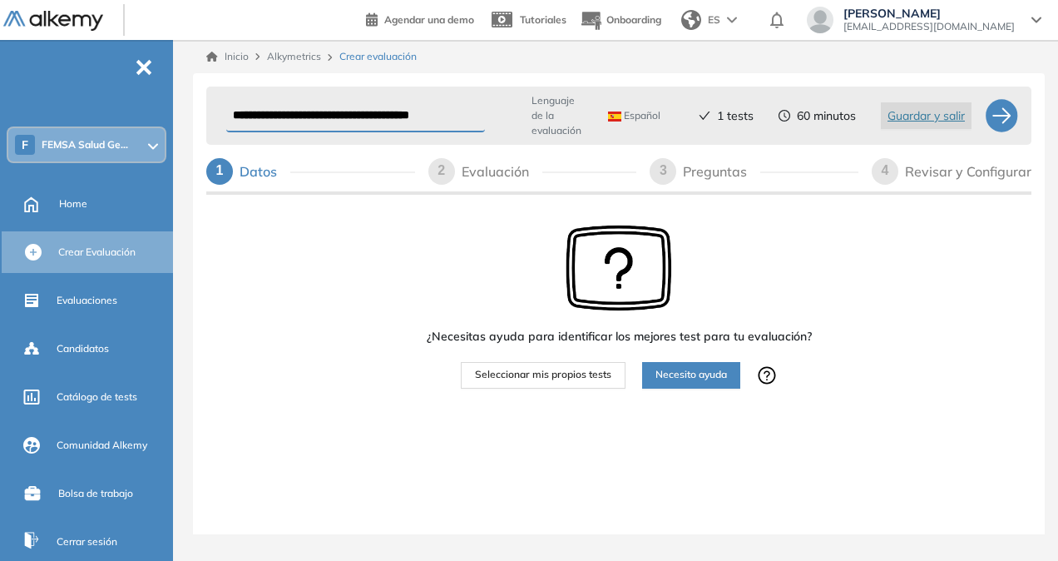
click at [494, 175] on div "Evaluación" at bounding box center [502, 171] width 81 height 27
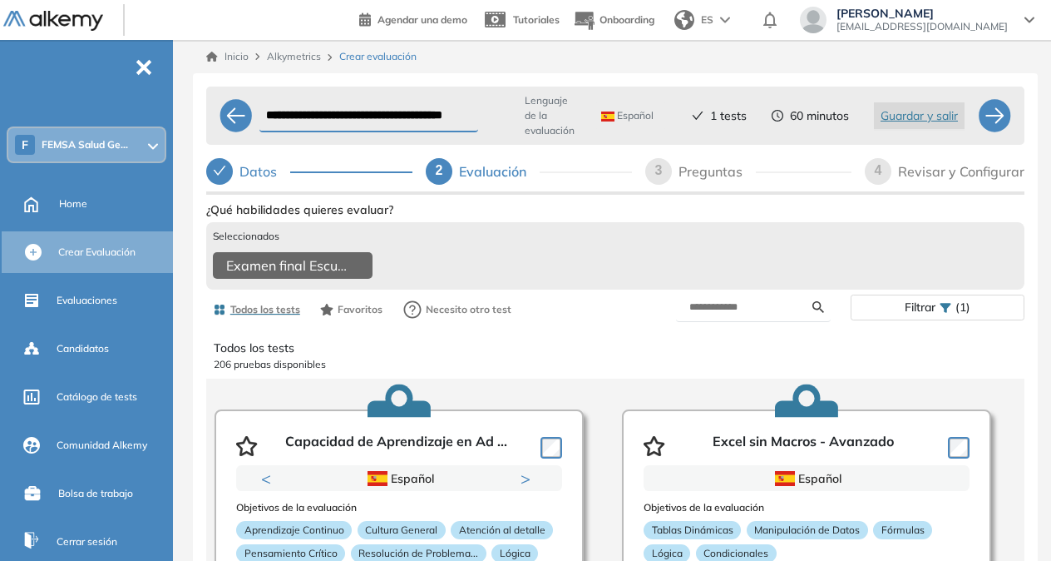
click at [730, 177] on div "Preguntas" at bounding box center [717, 171] width 77 height 27
select select "*****"
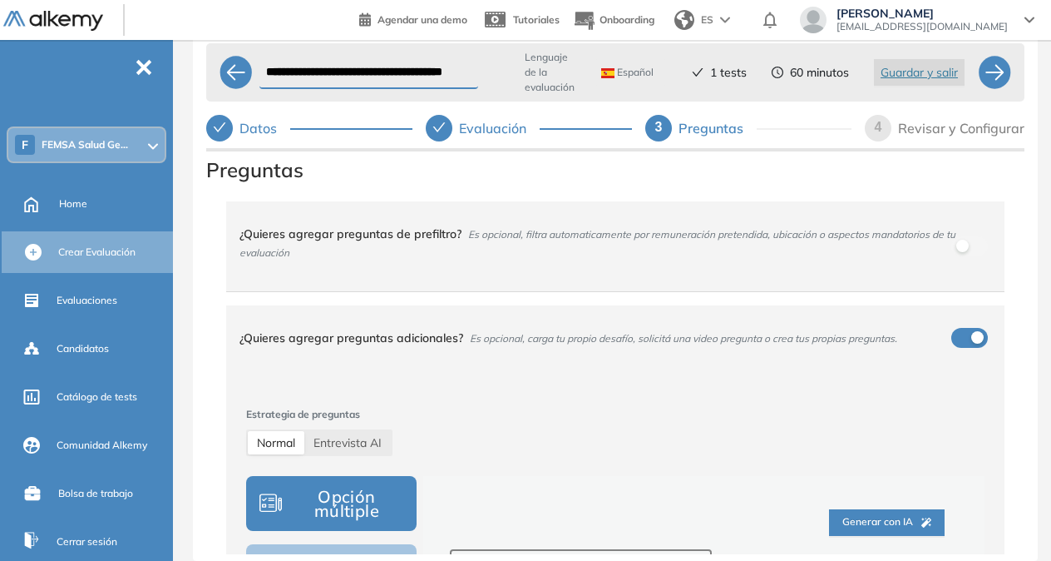
click at [912, 136] on div "Revisar y Configurar" at bounding box center [961, 128] width 126 height 27
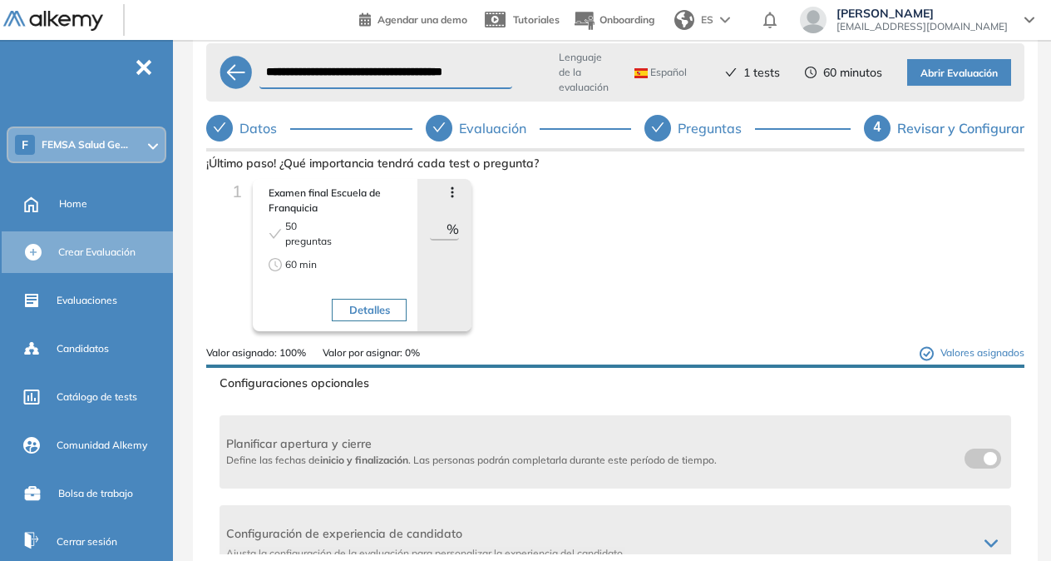
click at [955, 76] on span "Abrir Evaluación" at bounding box center [959, 74] width 77 height 16
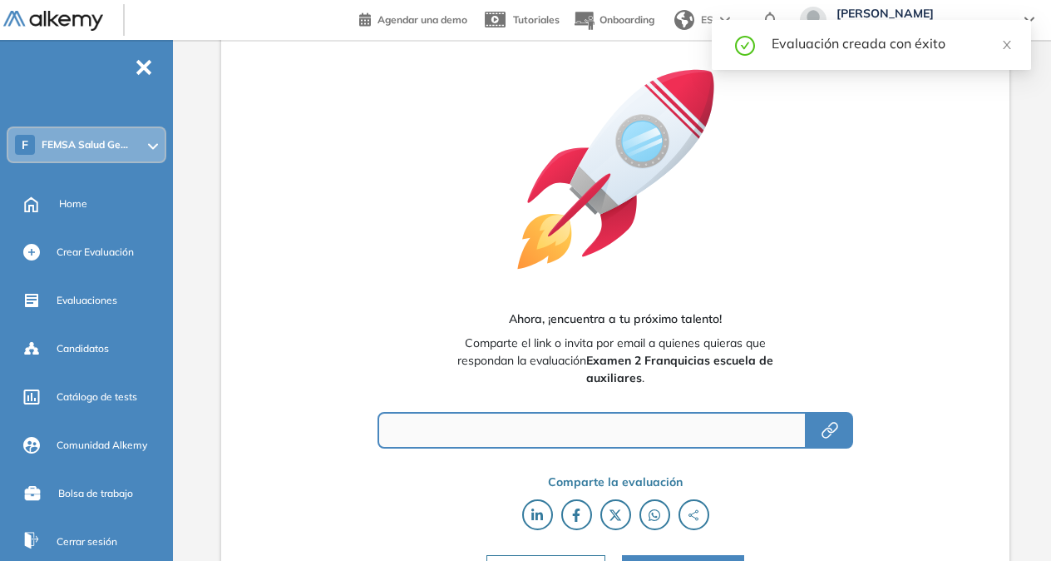
type input "**********"
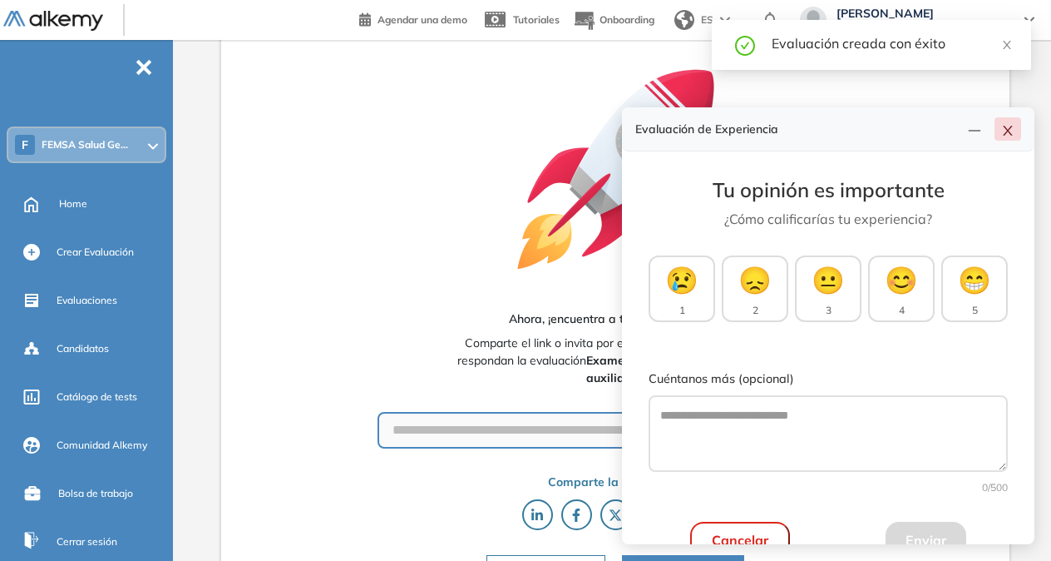
click at [1005, 132] on icon "close" at bounding box center [1007, 130] width 13 height 13
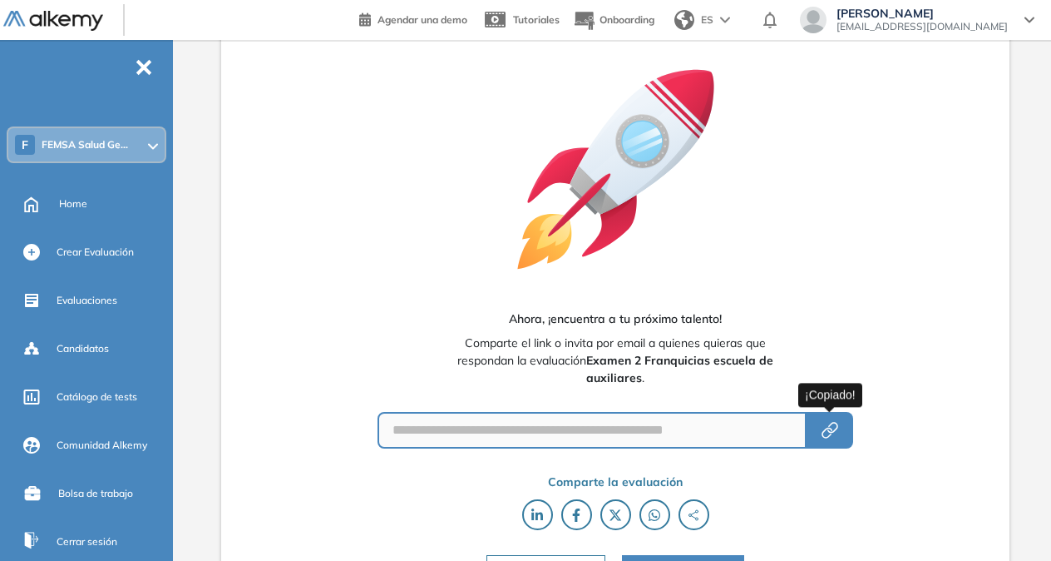
click at [830, 437] on icon "button" at bounding box center [830, 430] width 20 height 20
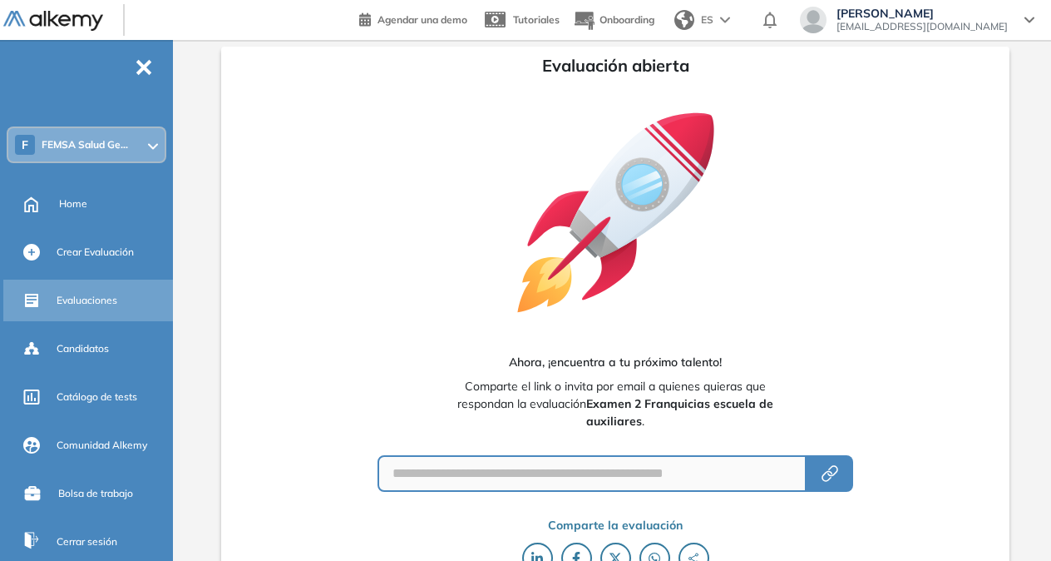
click at [91, 300] on span "Evaluaciones" at bounding box center [87, 300] width 61 height 15
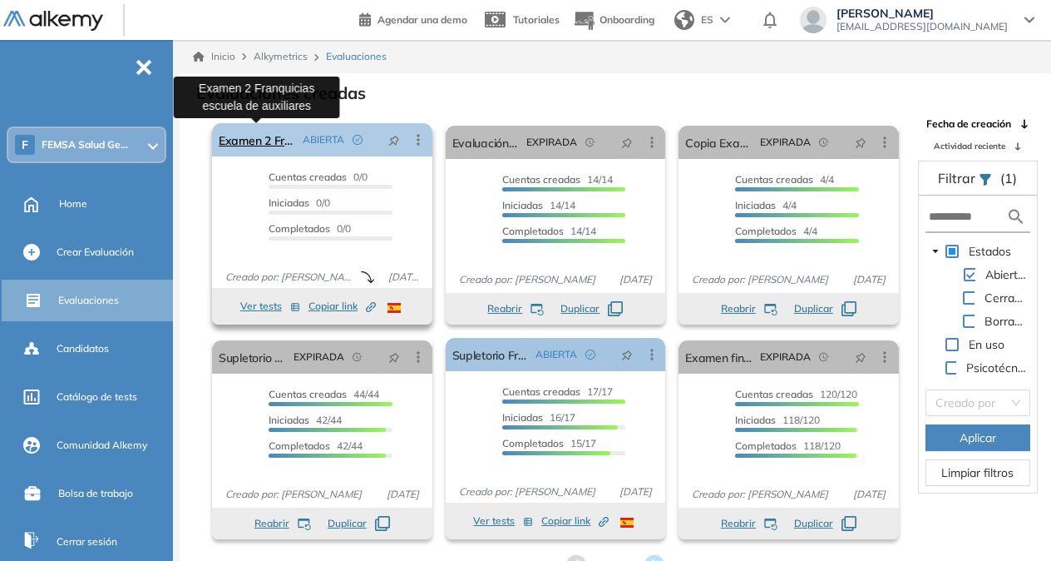
click at [272, 144] on link "Examen 2 Franquicias escuela de auxiliares" at bounding box center [257, 139] width 77 height 33
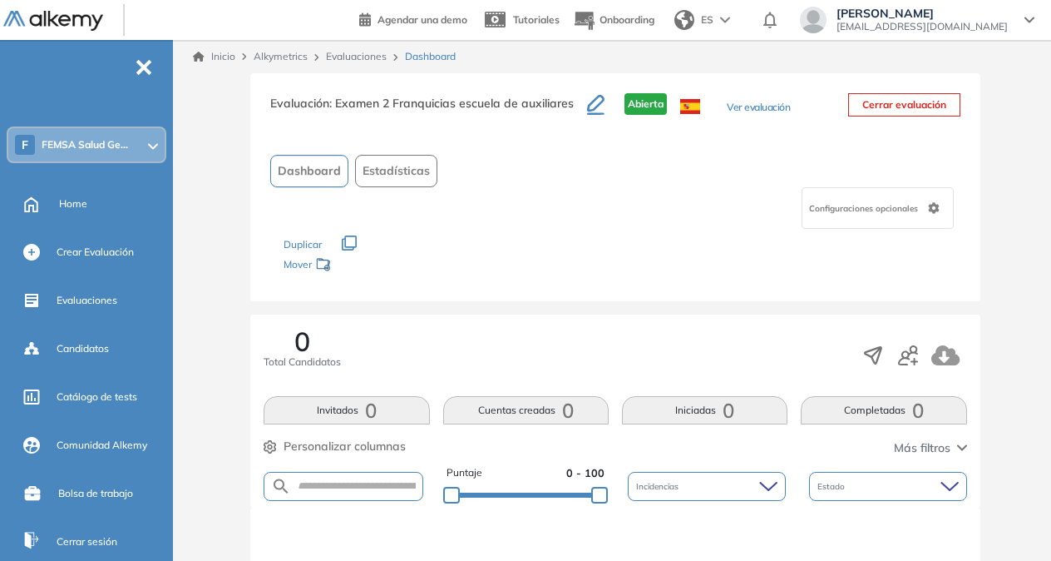
click at [774, 103] on button "Ver evaluación" at bounding box center [758, 108] width 63 height 17
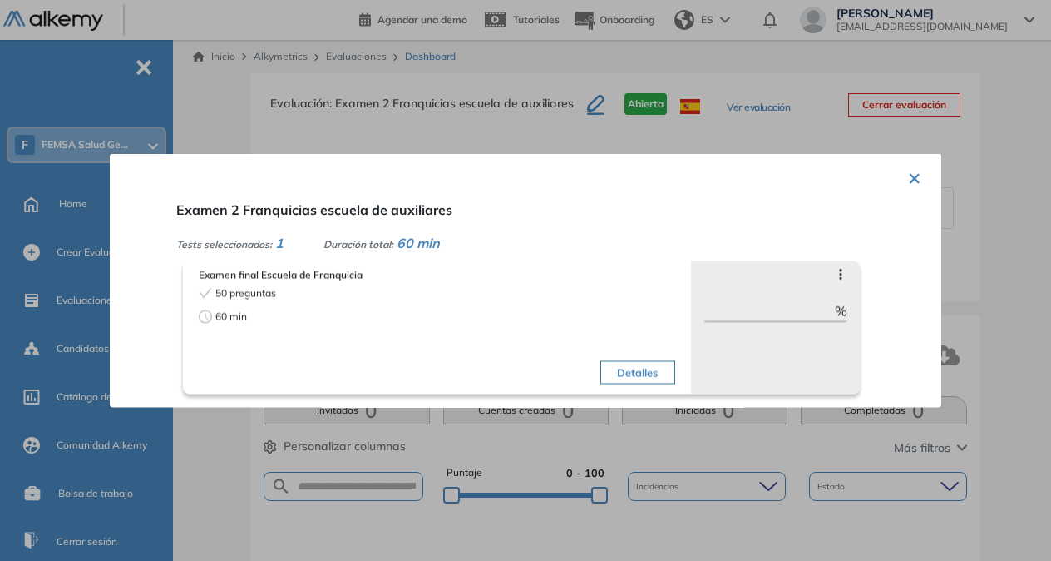
click at [908, 180] on button "×" at bounding box center [914, 177] width 13 height 32
